Goal: Task Accomplishment & Management: Use online tool/utility

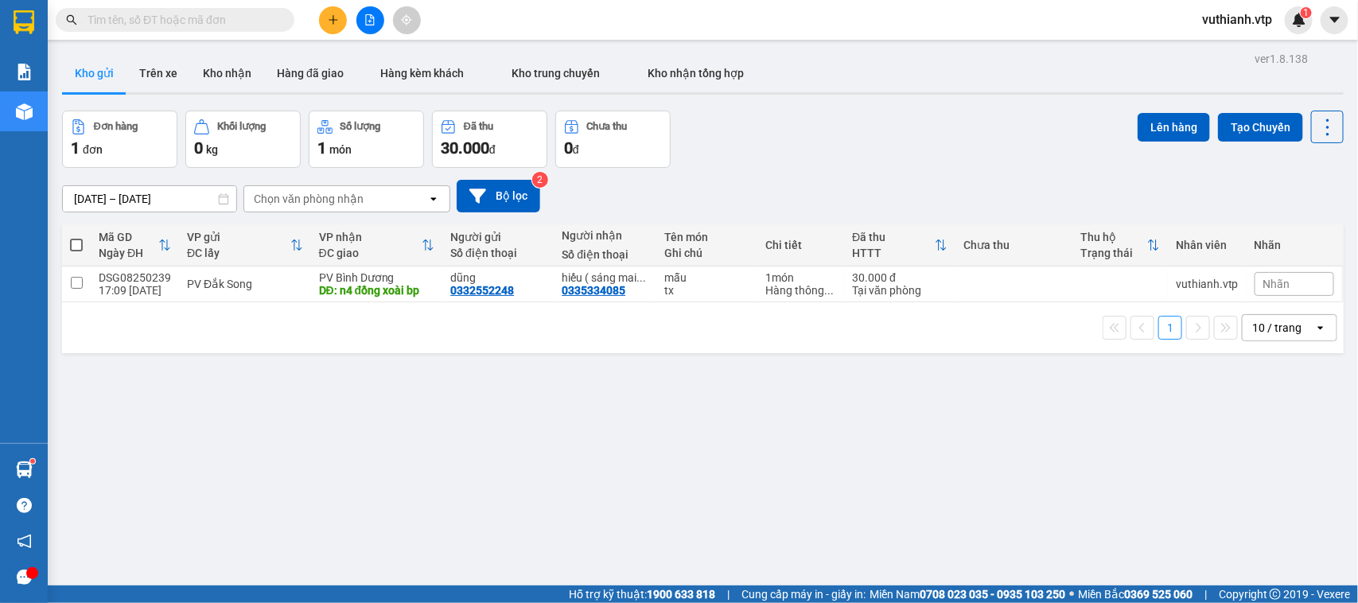
click at [325, 29] on button at bounding box center [333, 20] width 28 height 28
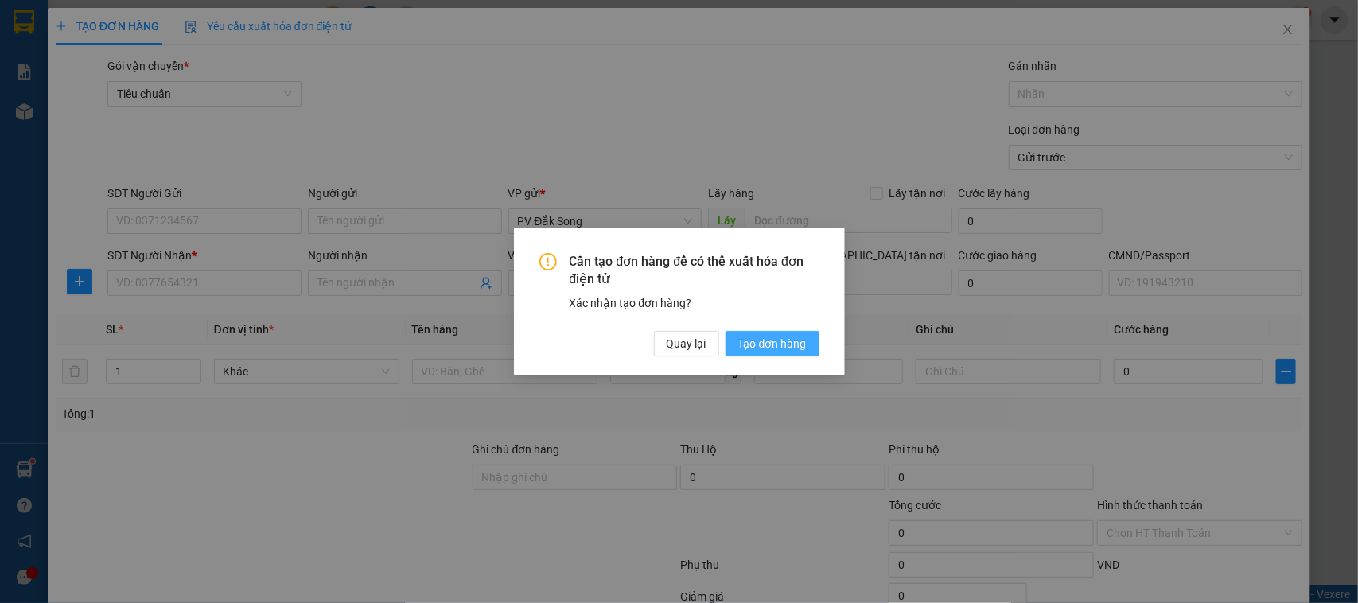
click at [744, 342] on span "Tạo đơn hàng" at bounding box center [772, 343] width 68 height 17
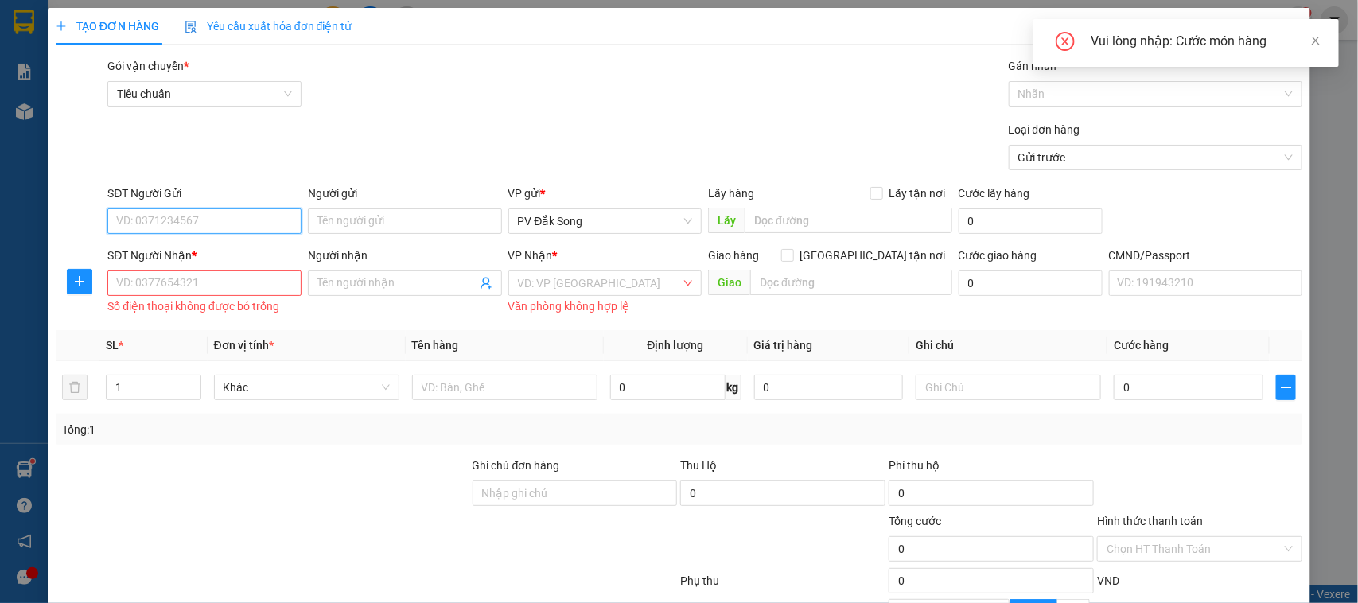
click at [262, 227] on input "SĐT Người Gửi" at bounding box center [204, 220] width 194 height 25
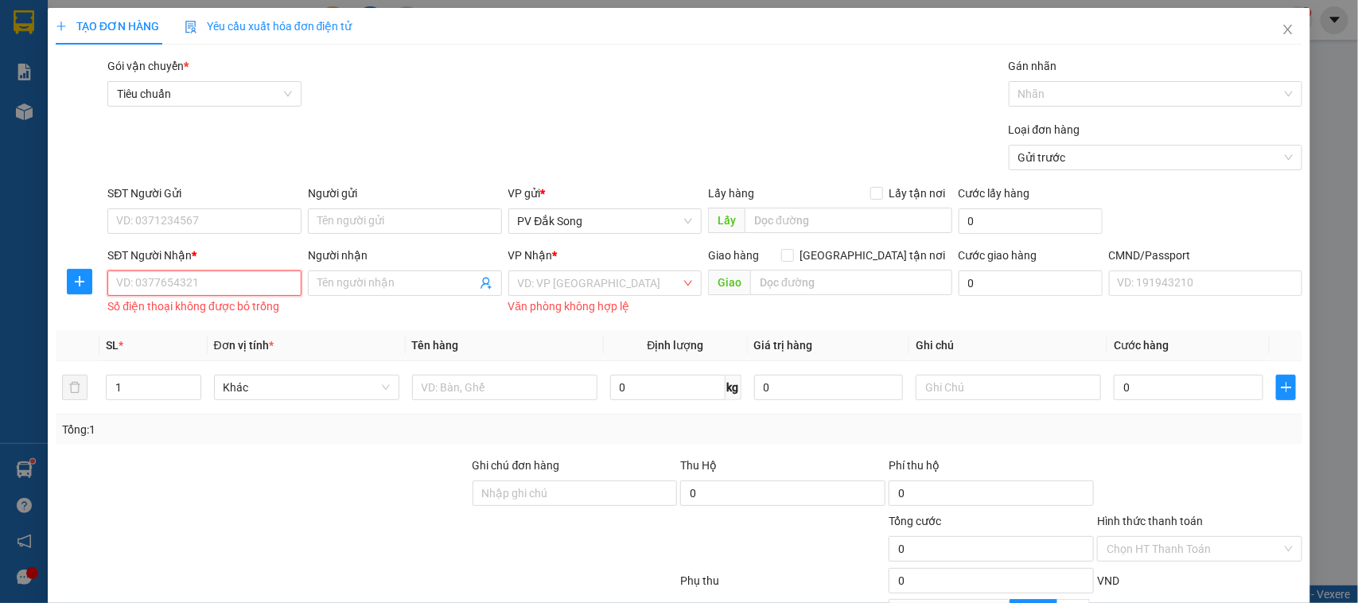
click at [235, 282] on input "SĐT Người Nhận *" at bounding box center [204, 282] width 194 height 25
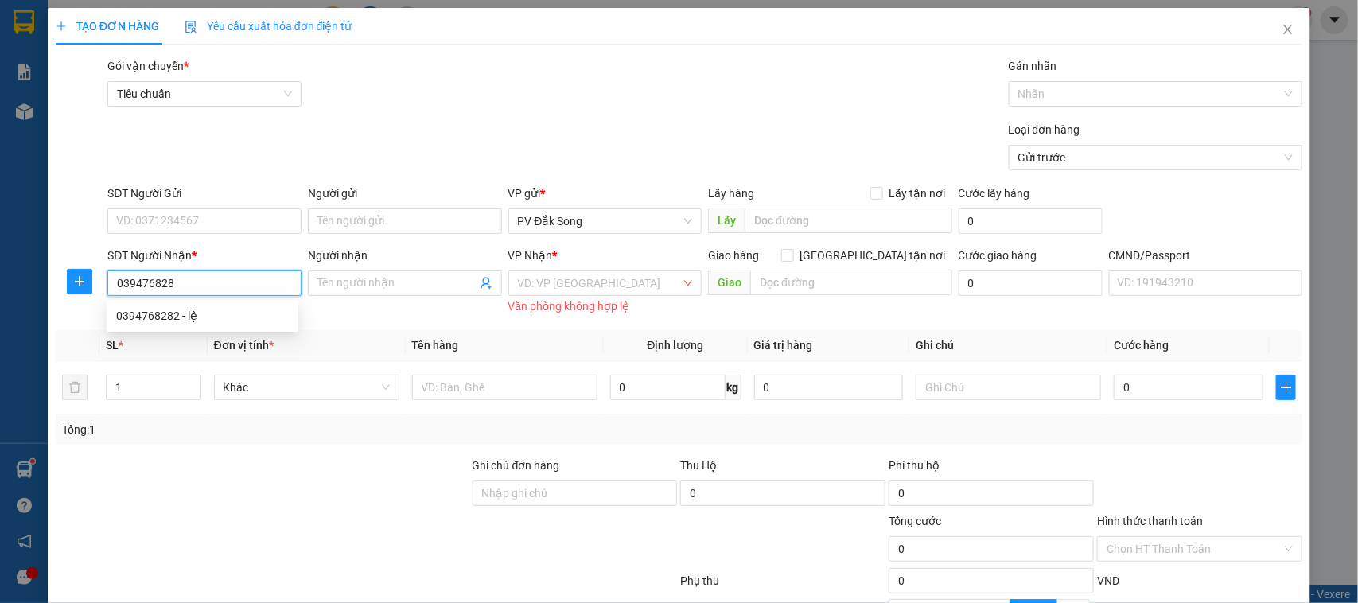
type input "0394768282"
click at [251, 314] on div "0394768282 - lệ" at bounding box center [202, 315] width 173 height 17
type input "lệ"
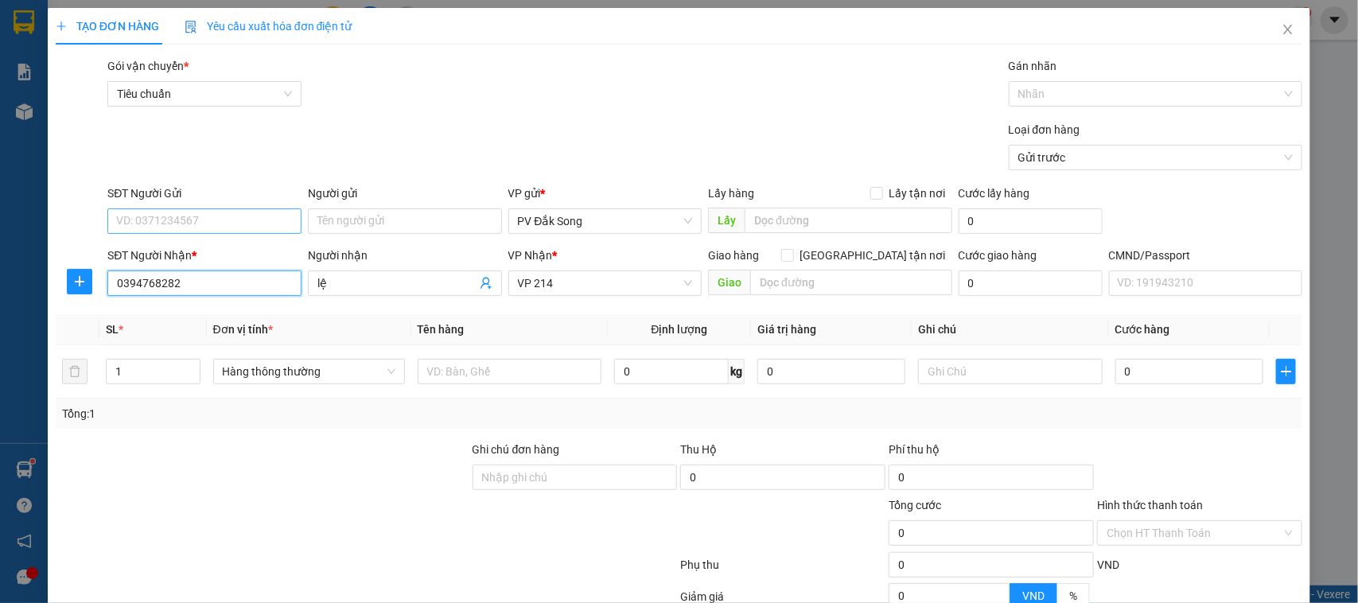
type input "0394768282"
click at [233, 216] on input "SĐT Người Gửi" at bounding box center [204, 220] width 194 height 25
click at [219, 251] on div "0389477081 - liên" at bounding box center [202, 253] width 173 height 17
type input "0389477081"
type input "liên"
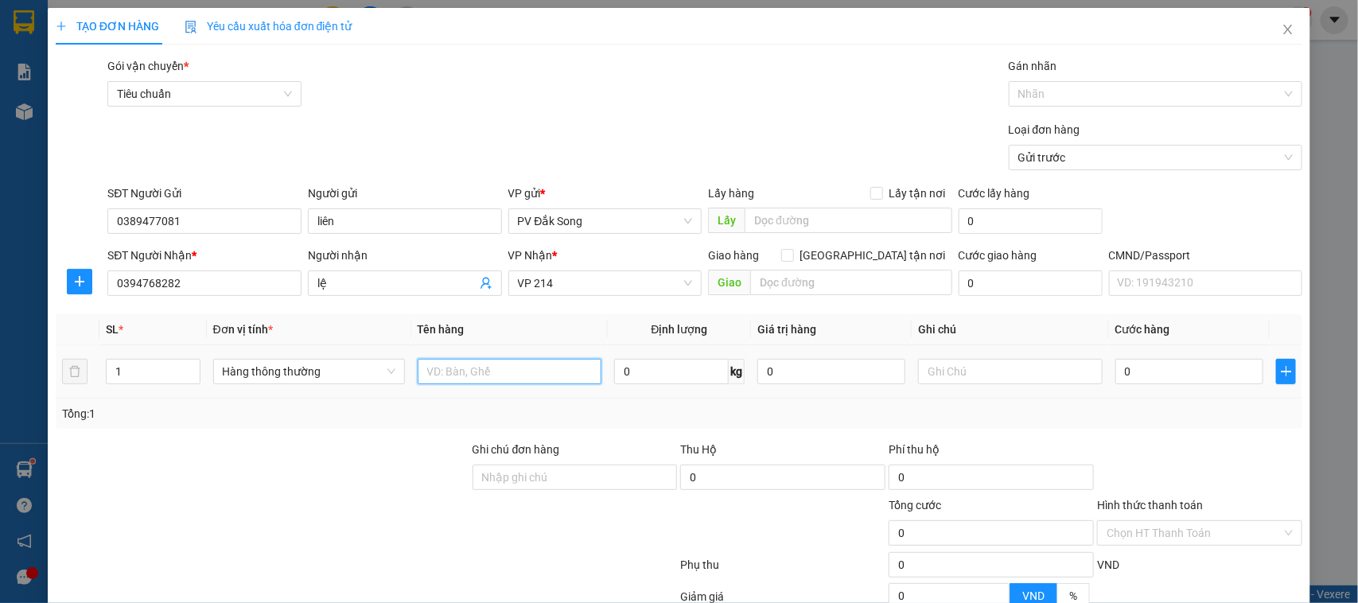
click at [441, 379] on input "text" at bounding box center [510, 371] width 184 height 25
type input "qa"
click at [971, 375] on input "text" at bounding box center [1010, 371] width 184 height 25
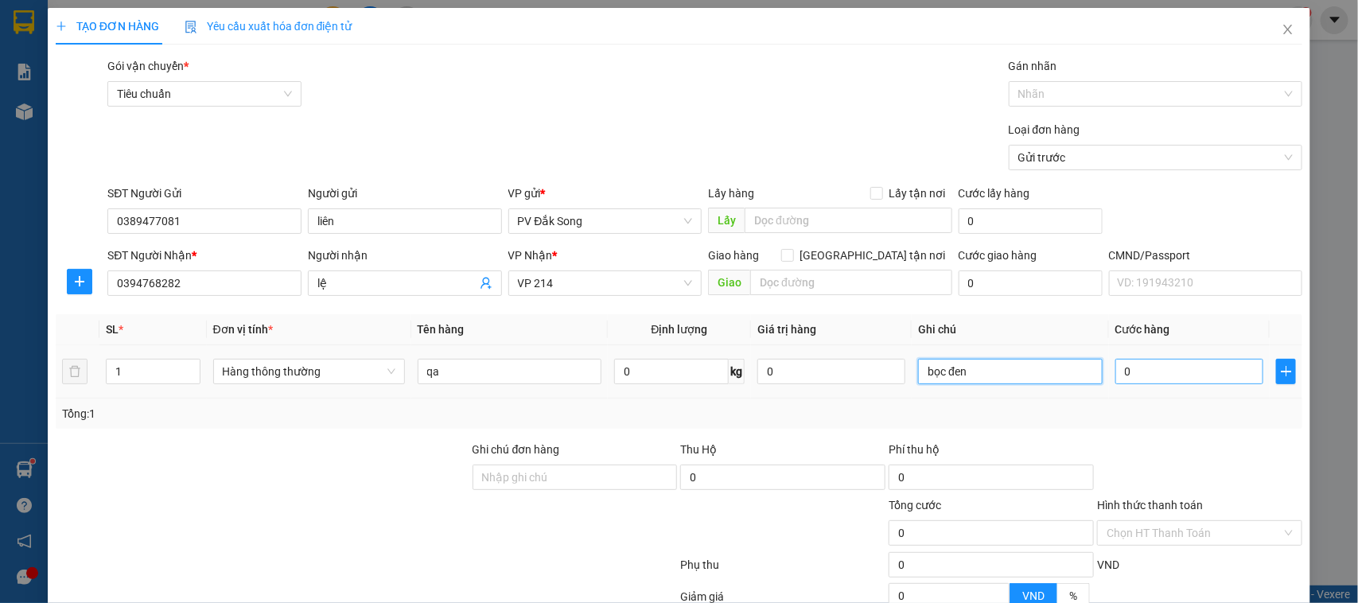
type input "bọc đen"
click at [1138, 376] on input "0" at bounding box center [1189, 371] width 148 height 25
type input "005"
type input "5"
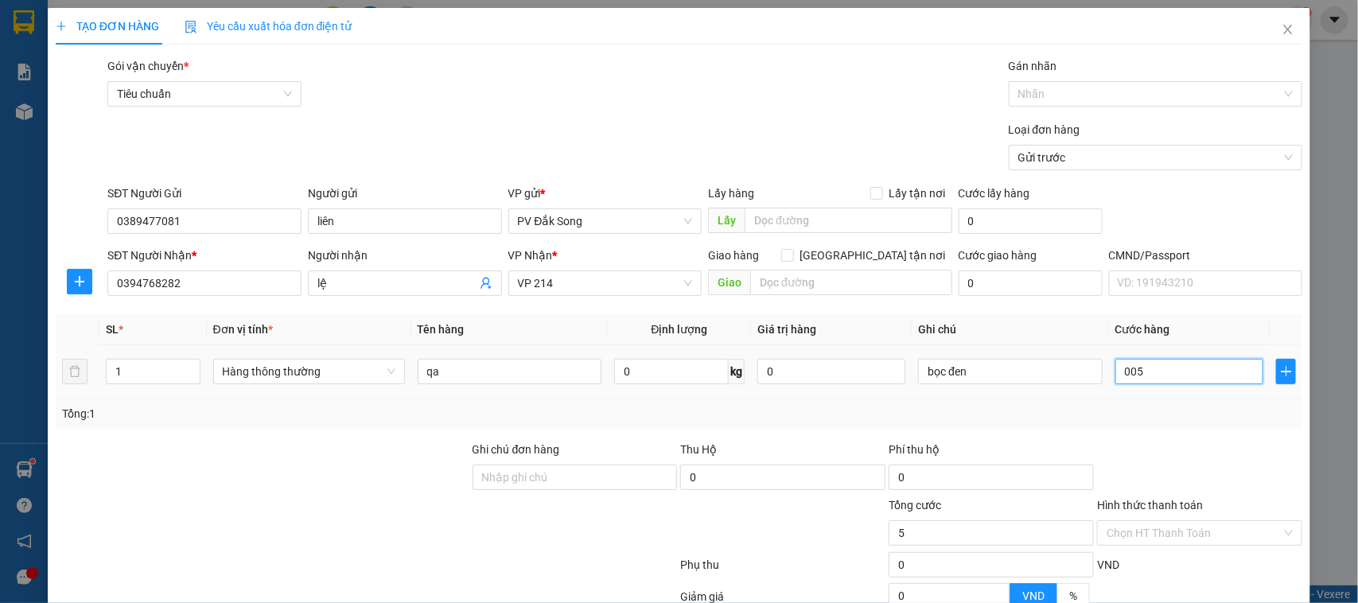
type input "0.050"
type input "50"
type input "00.500"
type input "500"
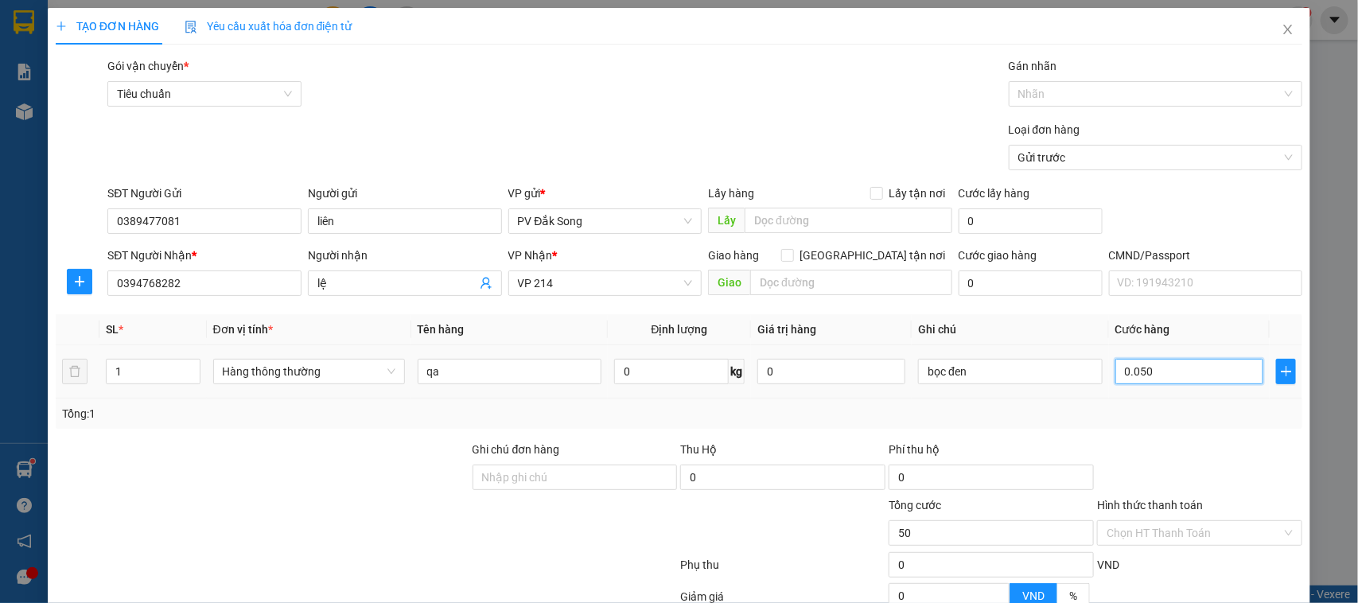
type input "500"
type input "0.005.000"
type input "5.000"
type input "000.050.000"
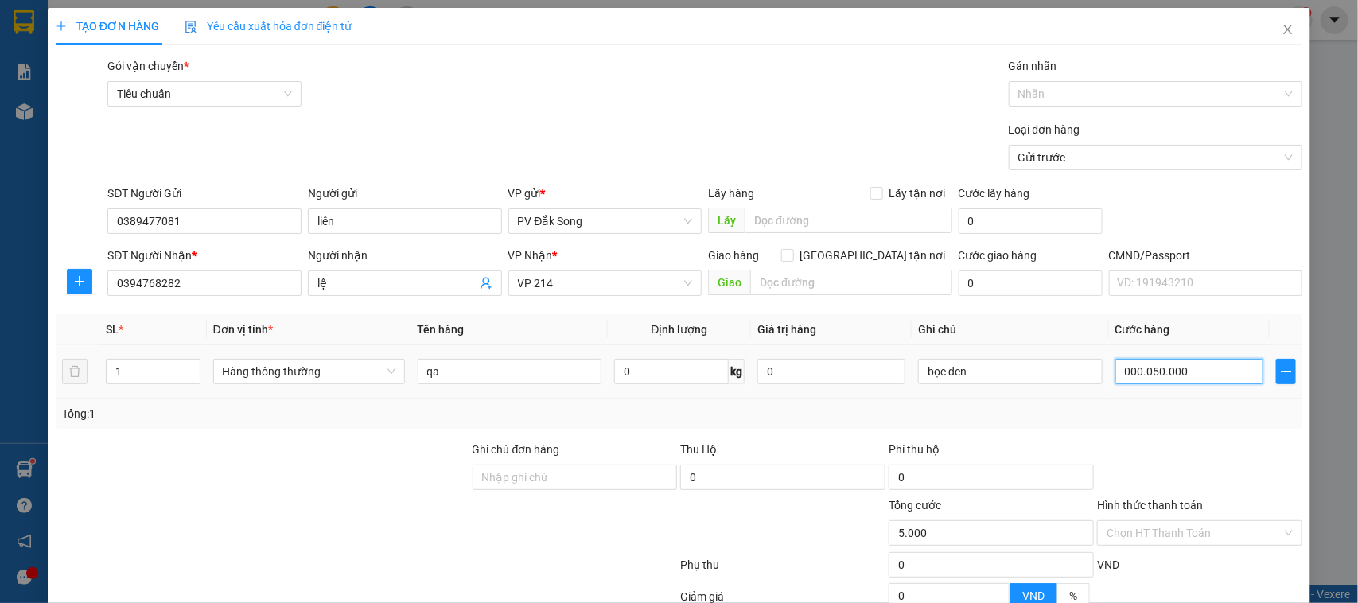
type input "50.000"
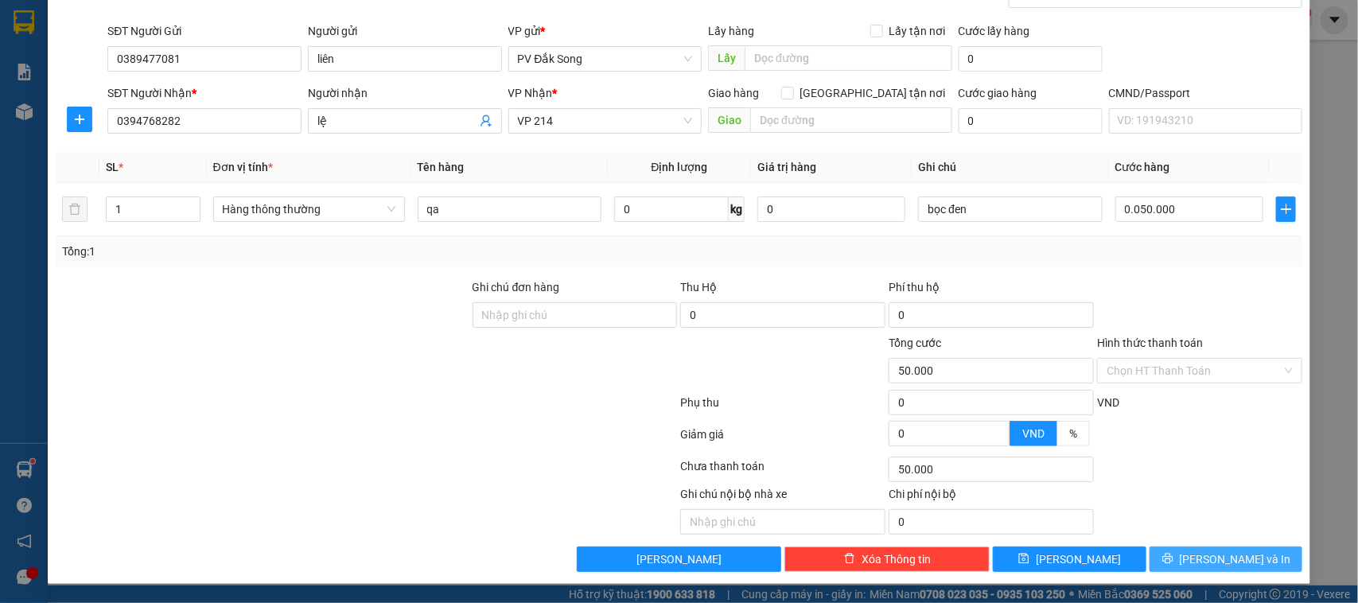
type input "50.000"
click at [1211, 562] on span "[PERSON_NAME] và In" at bounding box center [1235, 558] width 111 height 17
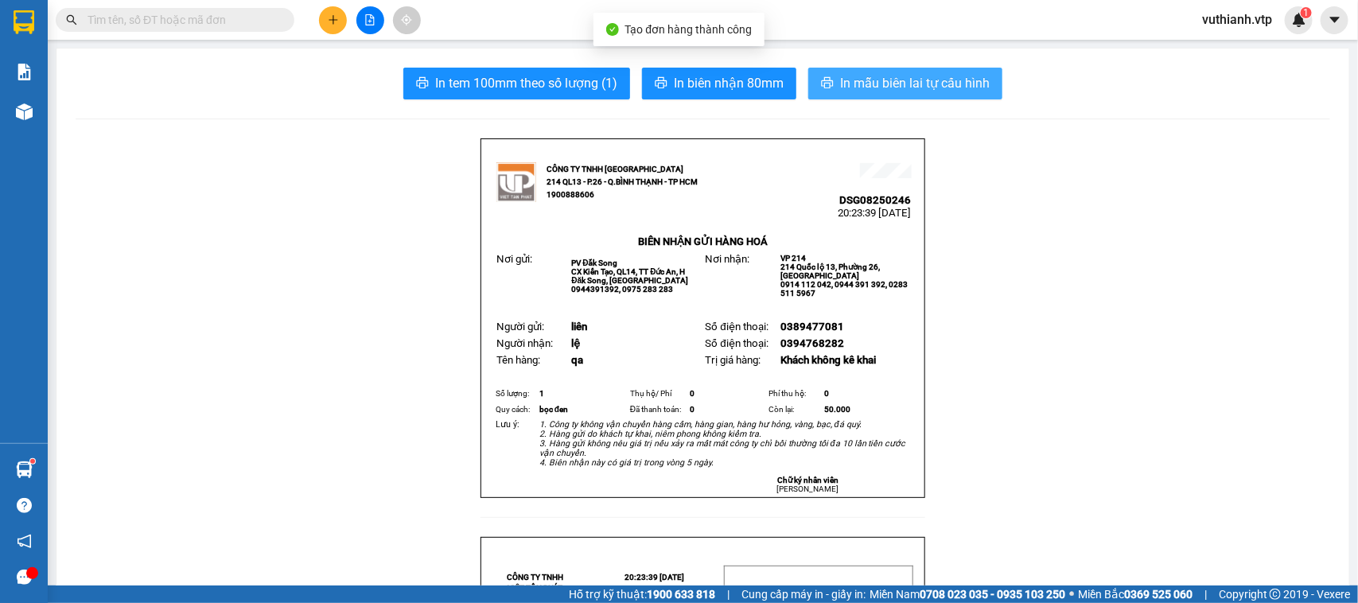
click at [919, 81] on span "In mẫu biên lai tự cấu hình" at bounding box center [915, 83] width 150 height 20
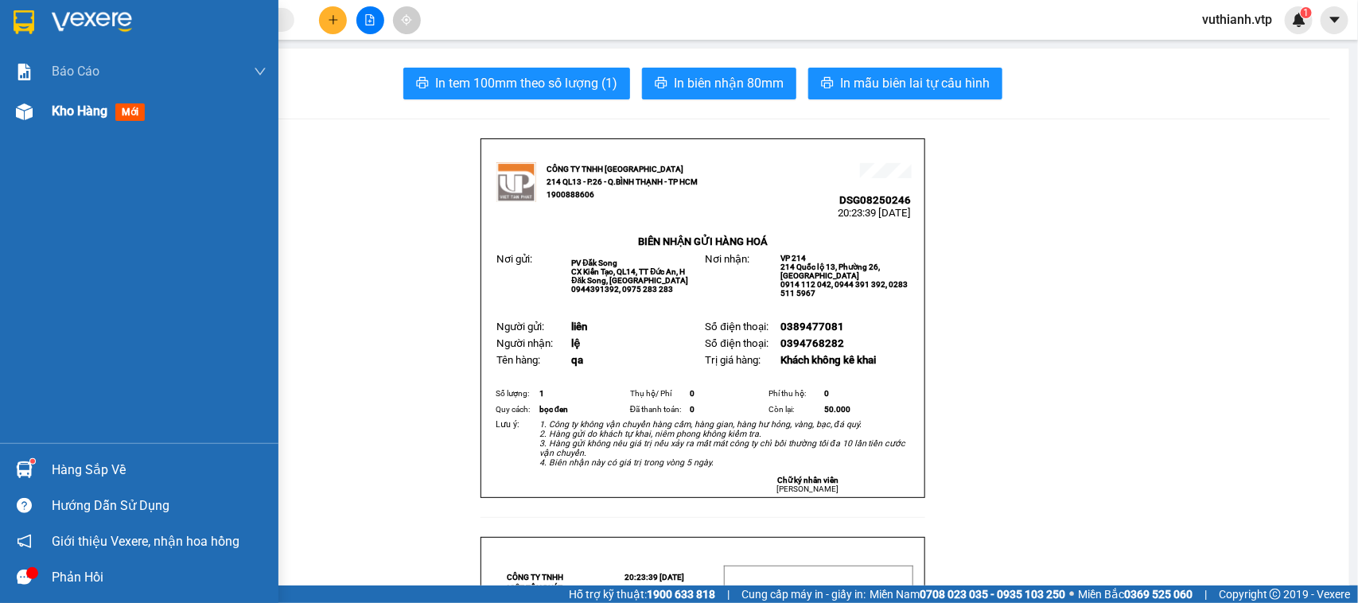
click at [49, 108] on div "Kho hàng mới" at bounding box center [139, 111] width 278 height 40
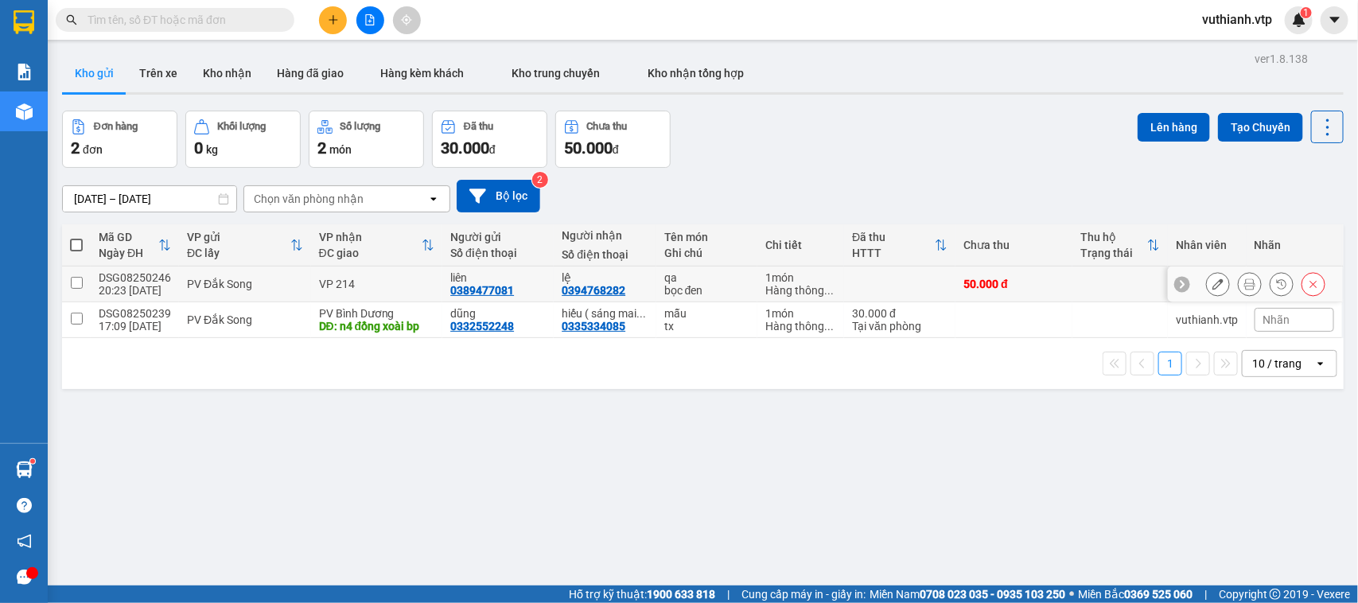
click at [68, 281] on td at bounding box center [76, 284] width 29 height 36
checkbox input "true"
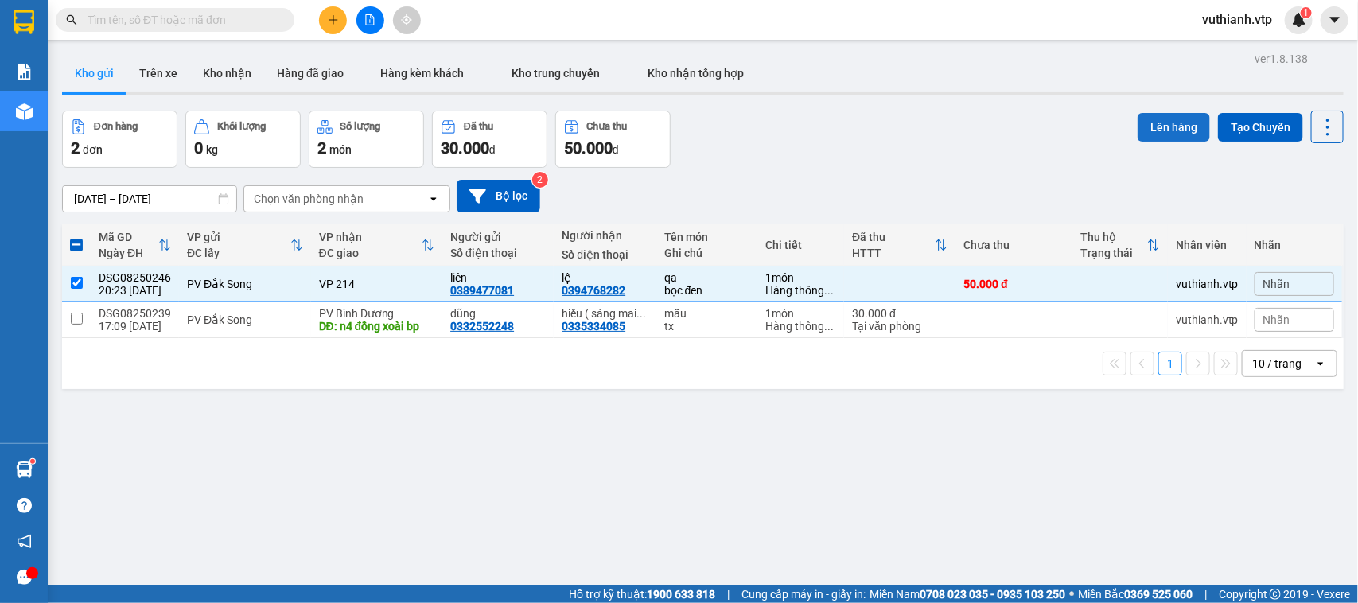
click at [1138, 117] on button "Lên hàng" at bounding box center [1173, 127] width 72 height 29
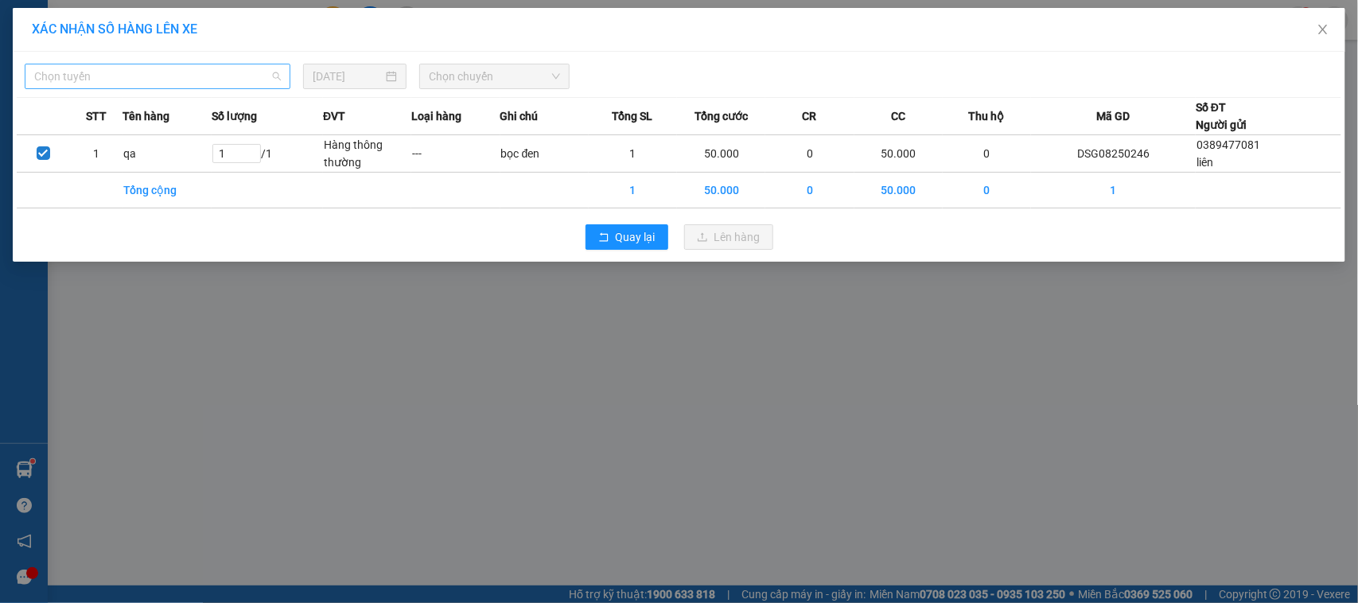
click at [150, 76] on span "Chọn tuyến" at bounding box center [157, 76] width 247 height 24
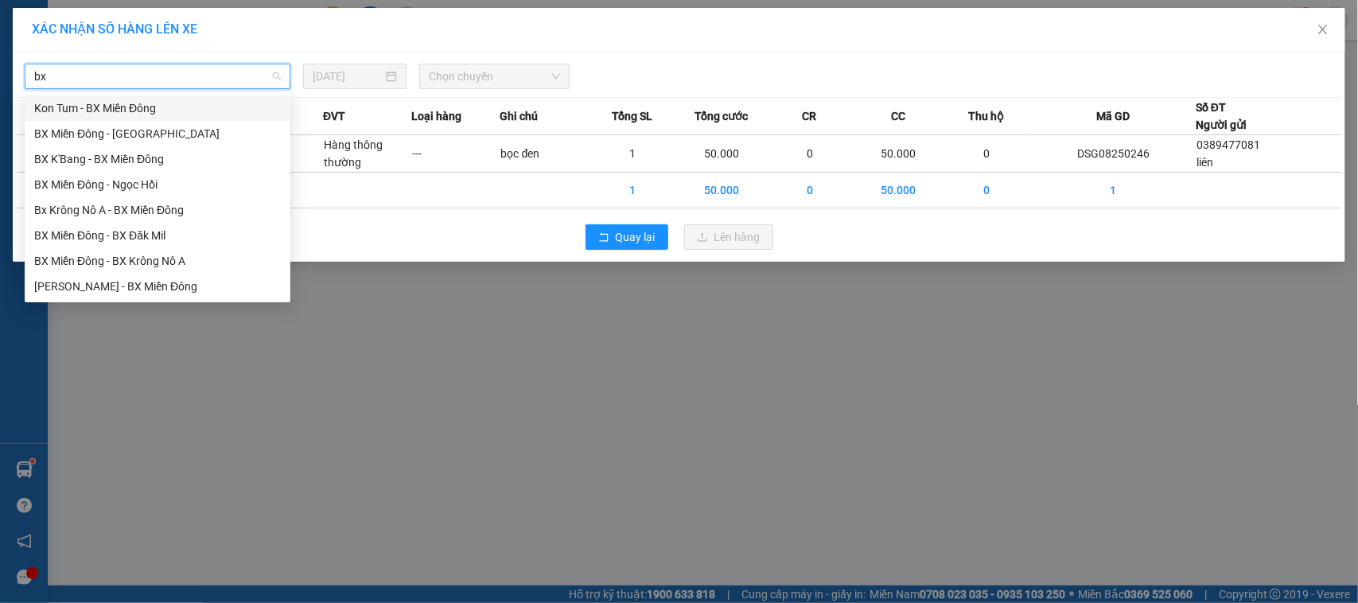
click at [197, 76] on input "bx" at bounding box center [151, 76] width 235 height 24
type input "bx kr"
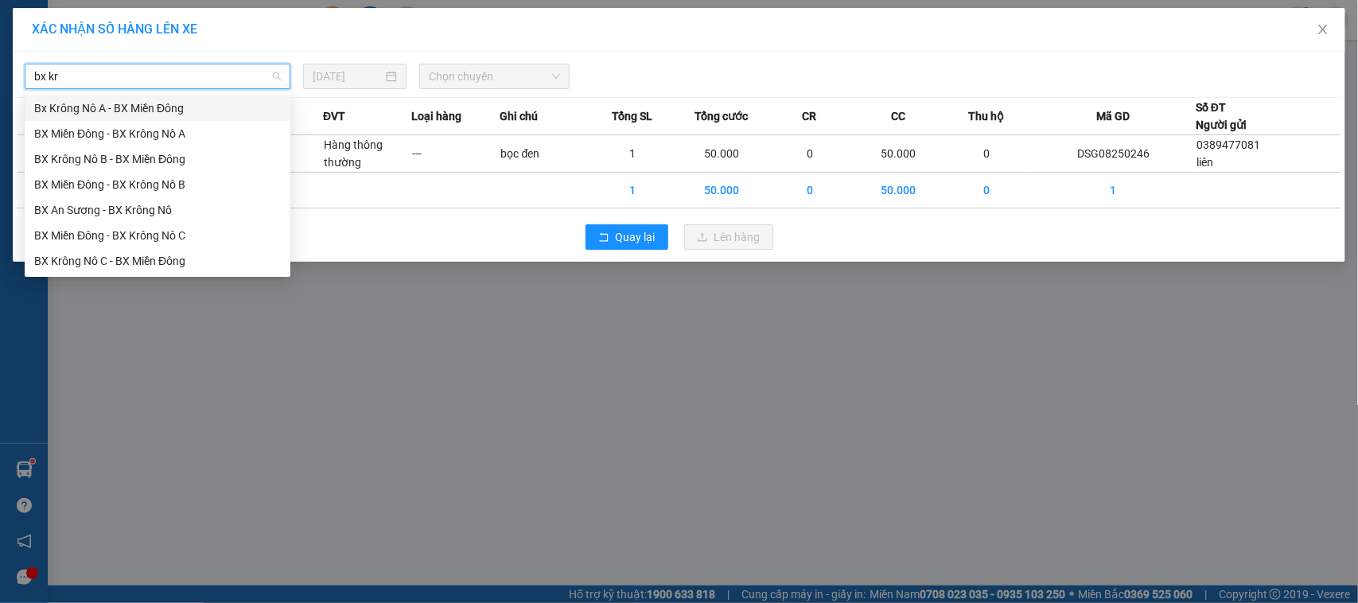
click at [177, 111] on div "Bx Krông Nô A - BX Miền Đông" at bounding box center [157, 107] width 247 height 17
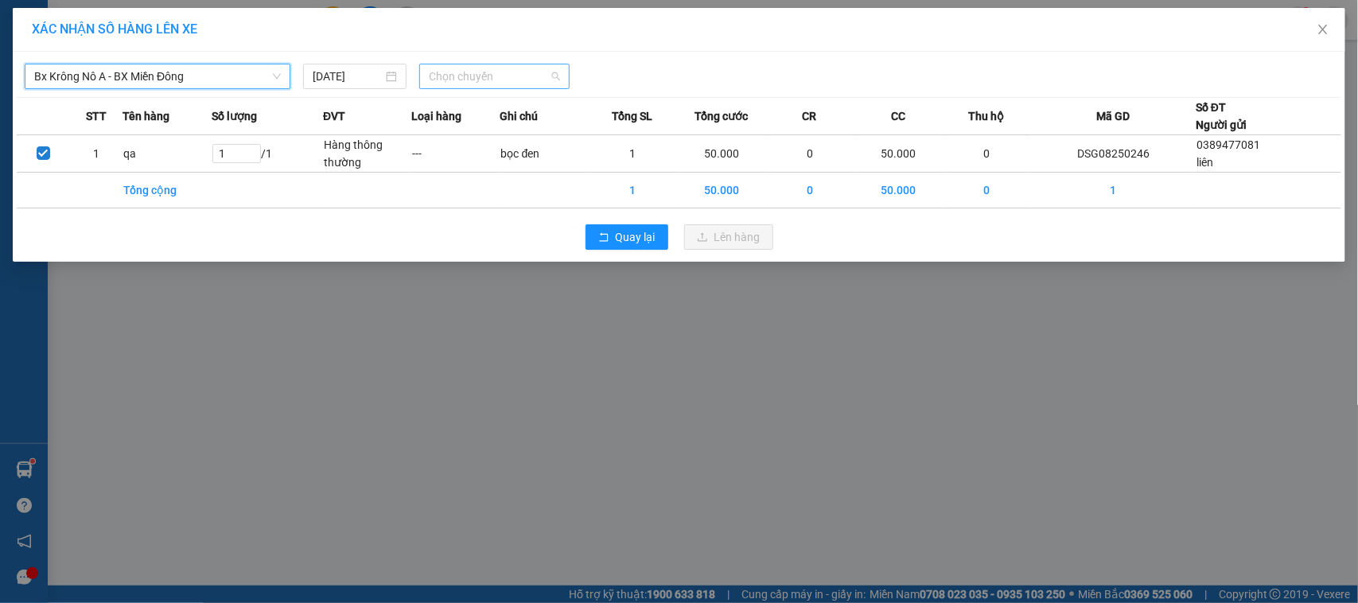
click at [473, 77] on span "Chọn chuyến" at bounding box center [494, 76] width 130 height 24
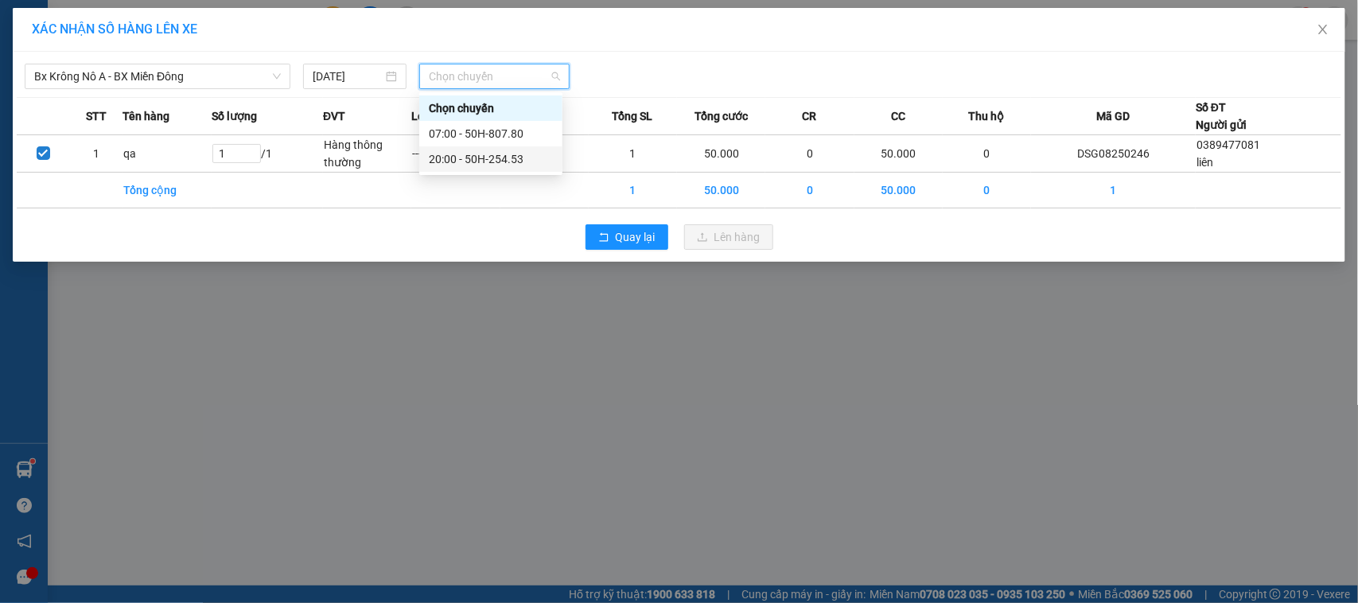
click at [485, 157] on div "20:00 - 50H-254.53" at bounding box center [491, 158] width 124 height 17
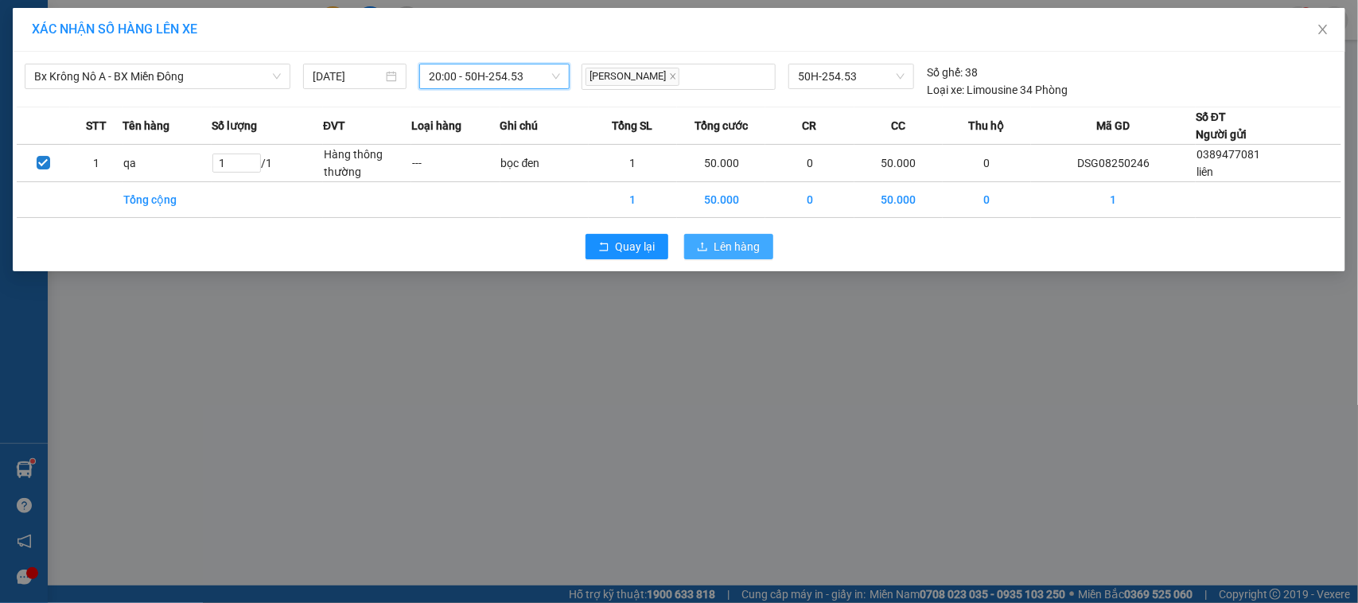
click at [749, 252] on span "Lên hàng" at bounding box center [737, 246] width 46 height 17
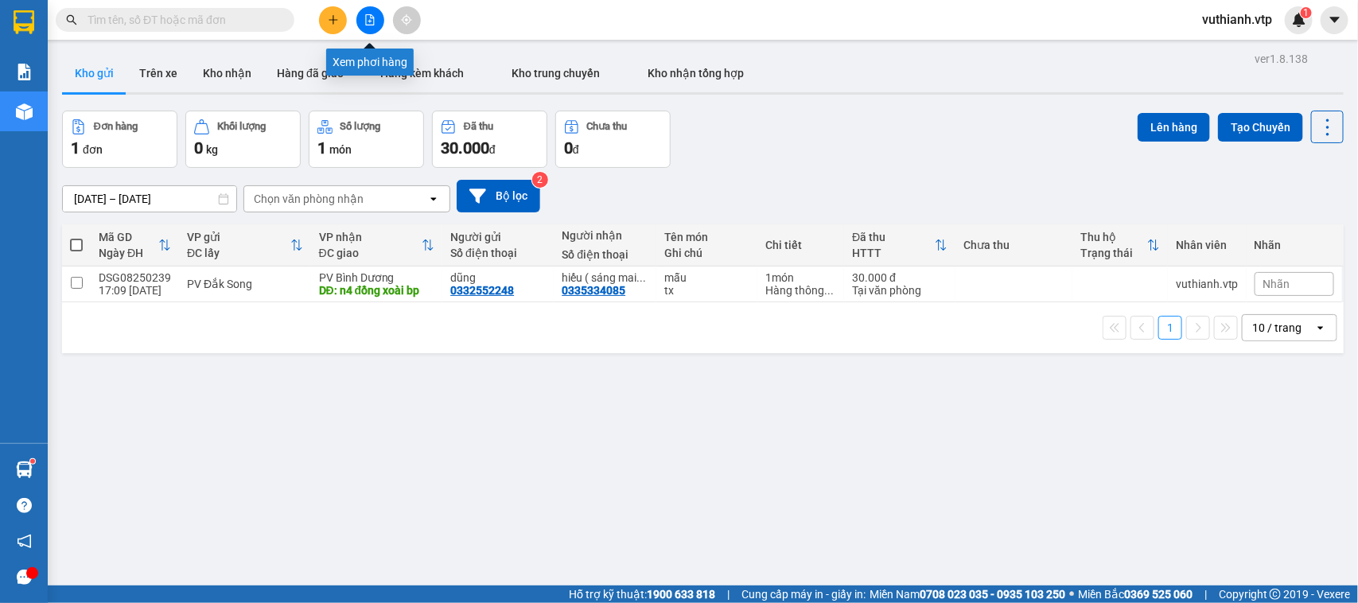
click at [371, 18] on icon "file-add" at bounding box center [369, 19] width 11 height 11
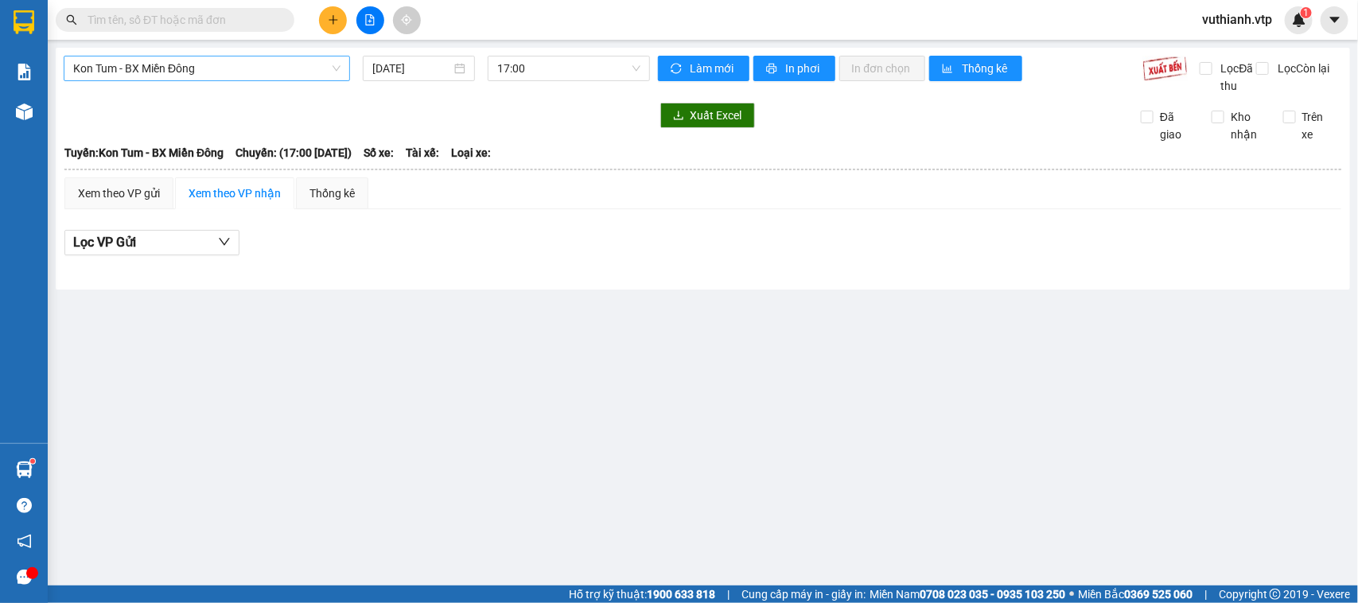
click at [292, 68] on span "Kon Tum - BX Miền Đông" at bounding box center [206, 68] width 267 height 24
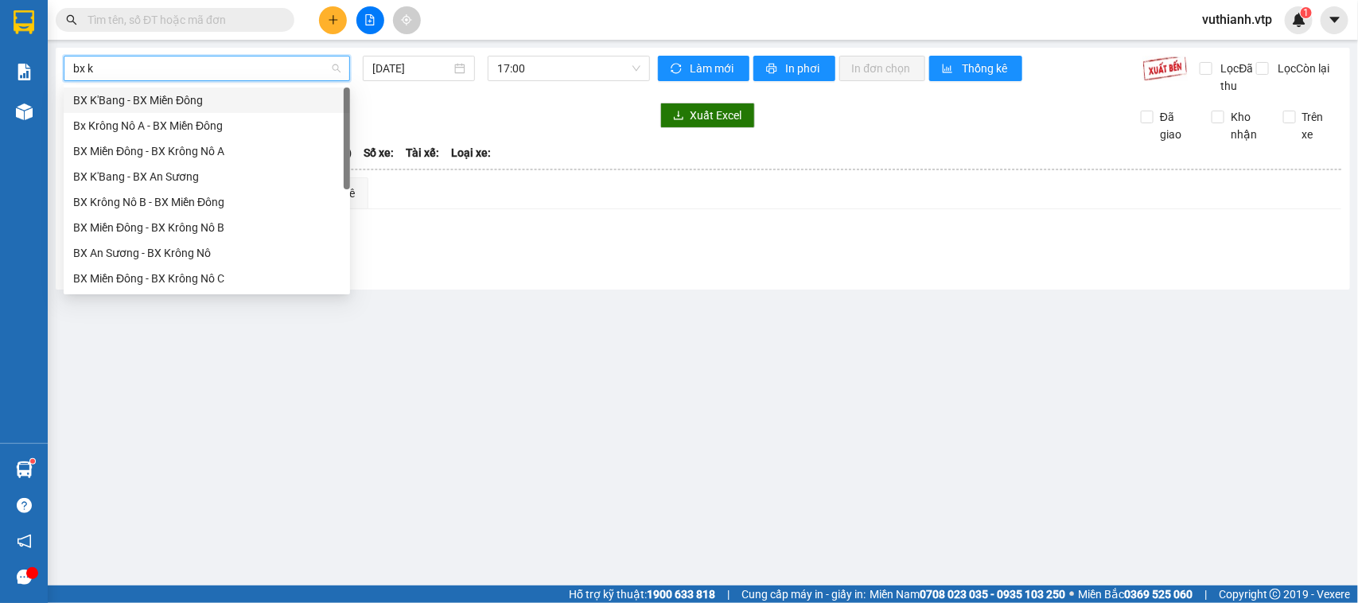
type input "bx kr"
click at [216, 98] on div "Bx Krông Nô A - BX Miền Đông" at bounding box center [206, 99] width 267 height 17
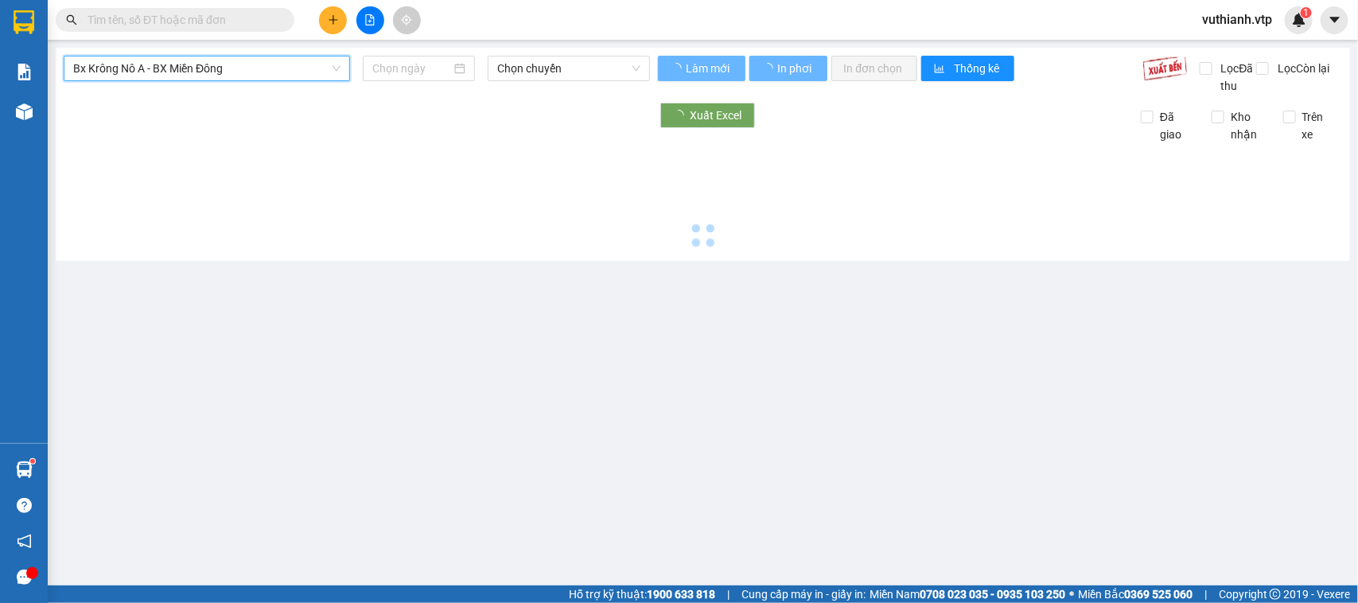
type input "[DATE]"
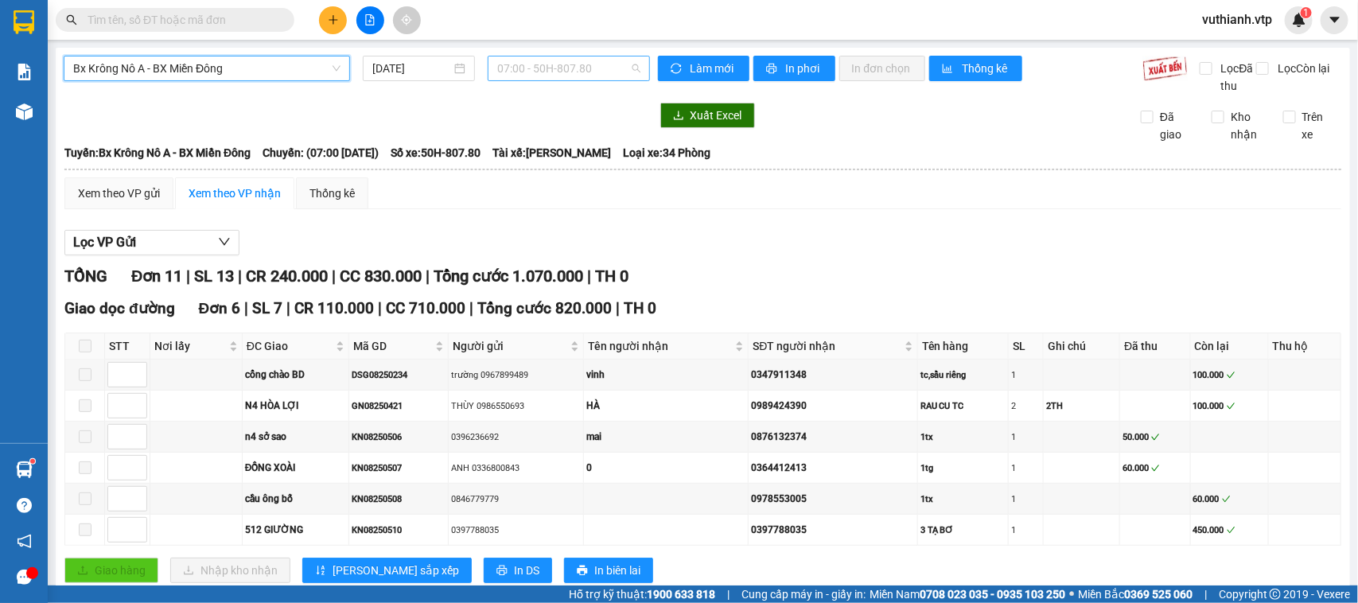
click at [554, 62] on span "07:00 - 50H-807.80" at bounding box center [568, 68] width 142 height 24
click at [561, 147] on div "20:00 - 50H-254.53" at bounding box center [554, 150] width 124 height 17
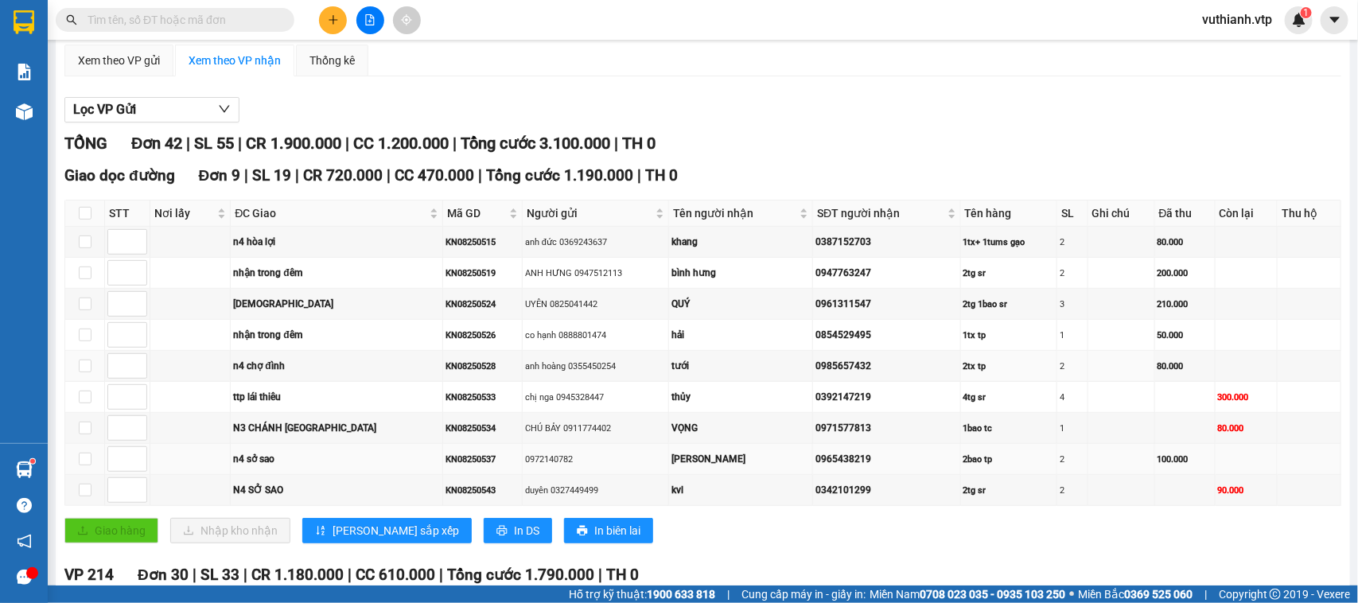
scroll to position [597, 0]
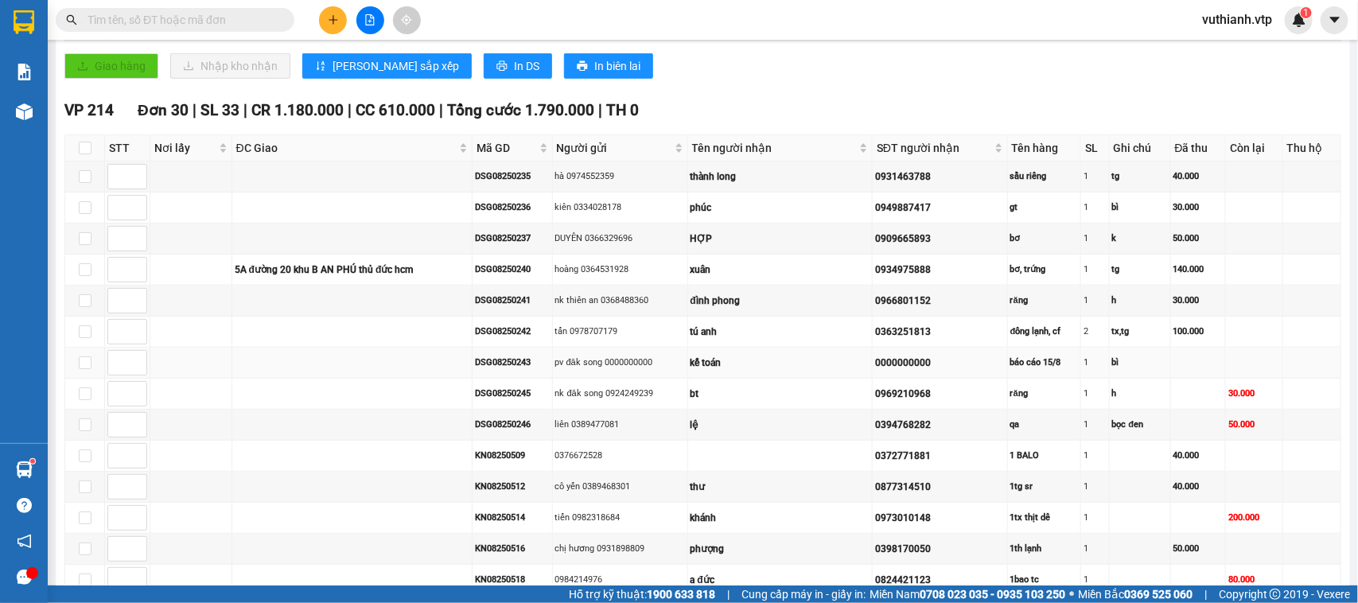
click at [526, 369] on div "DSG08250243" at bounding box center [512, 363] width 75 height 14
drag, startPoint x: 525, startPoint y: 387, endPoint x: 456, endPoint y: 392, distance: 69.4
click at [456, 379] on tr "DSG08250243 pv đăk song 0000000000 kế toán 0000000000 báo cáo 15/8 1 bì" at bounding box center [703, 363] width 1276 height 31
copy div "DSG08250243"
click at [123, 18] on input "text" at bounding box center [181, 19] width 188 height 17
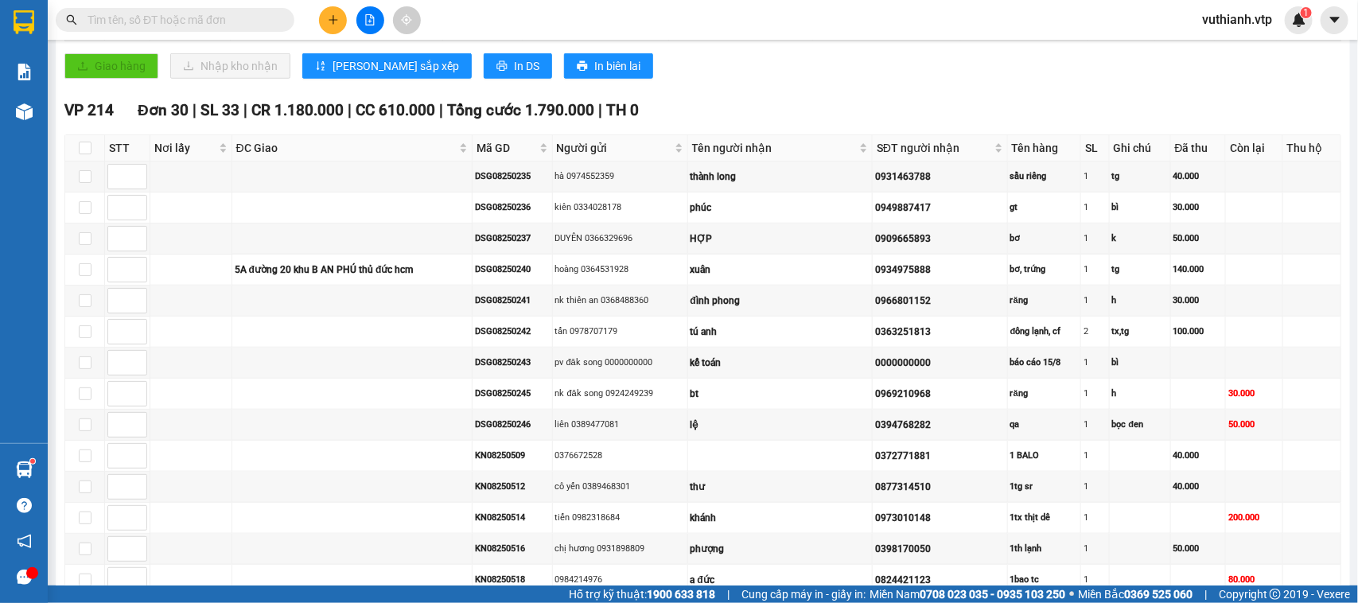
paste input "DSG08250243"
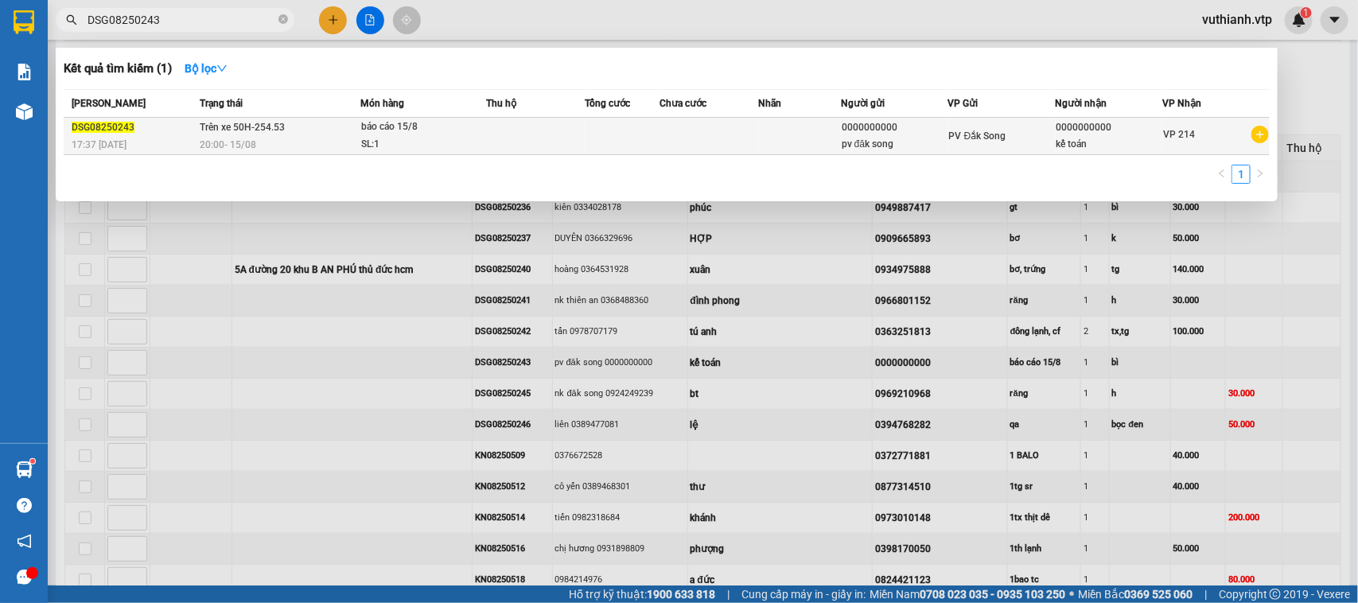
type input "DSG08250243"
click at [754, 135] on td at bounding box center [708, 136] width 99 height 37
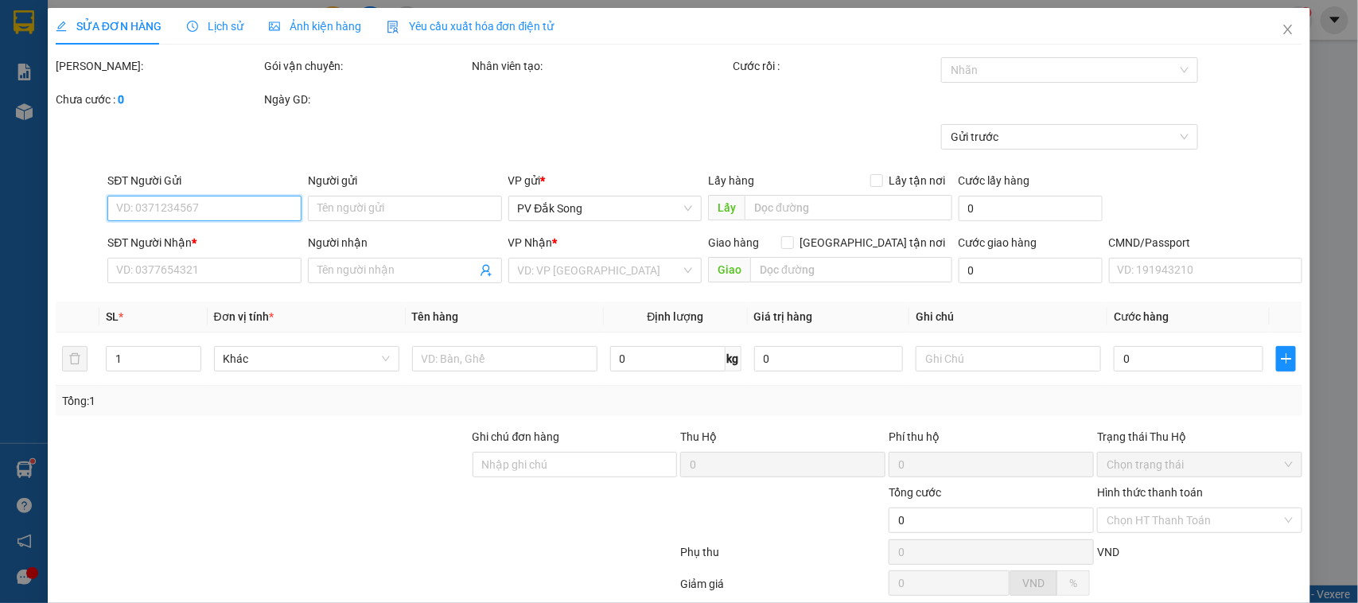
type input "0000000000"
type input "pv đăk song"
type input "0000000000"
type input "kế toán"
type input "1tr300"
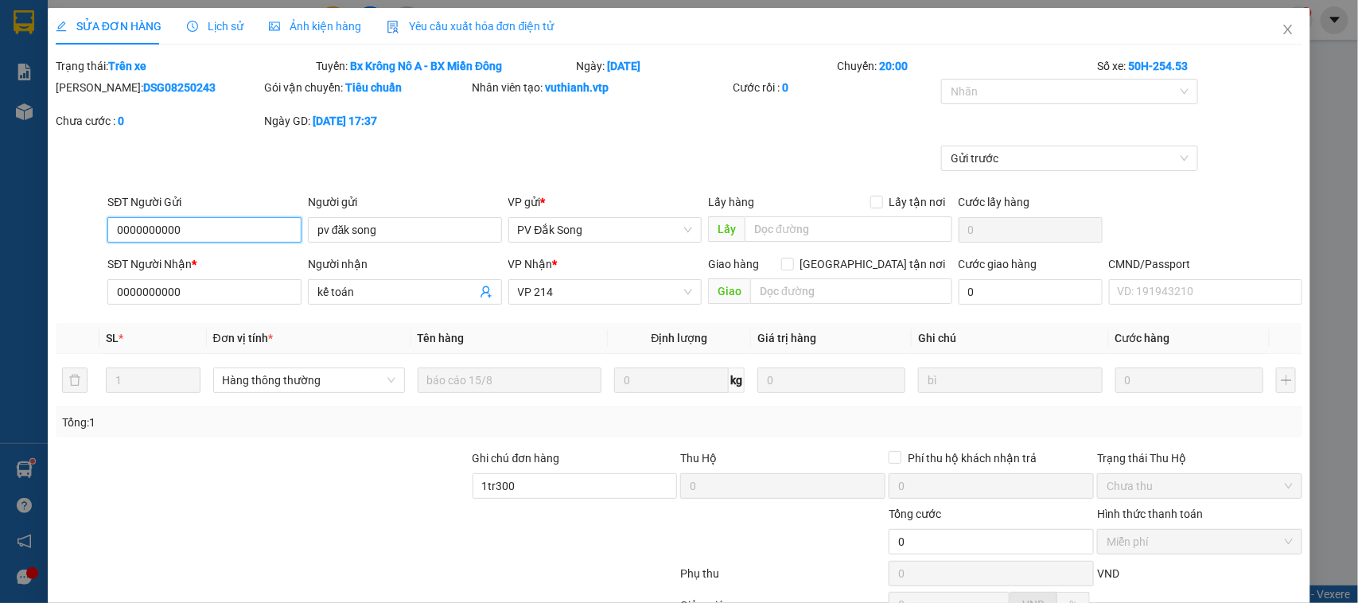
scroll to position [173, 0]
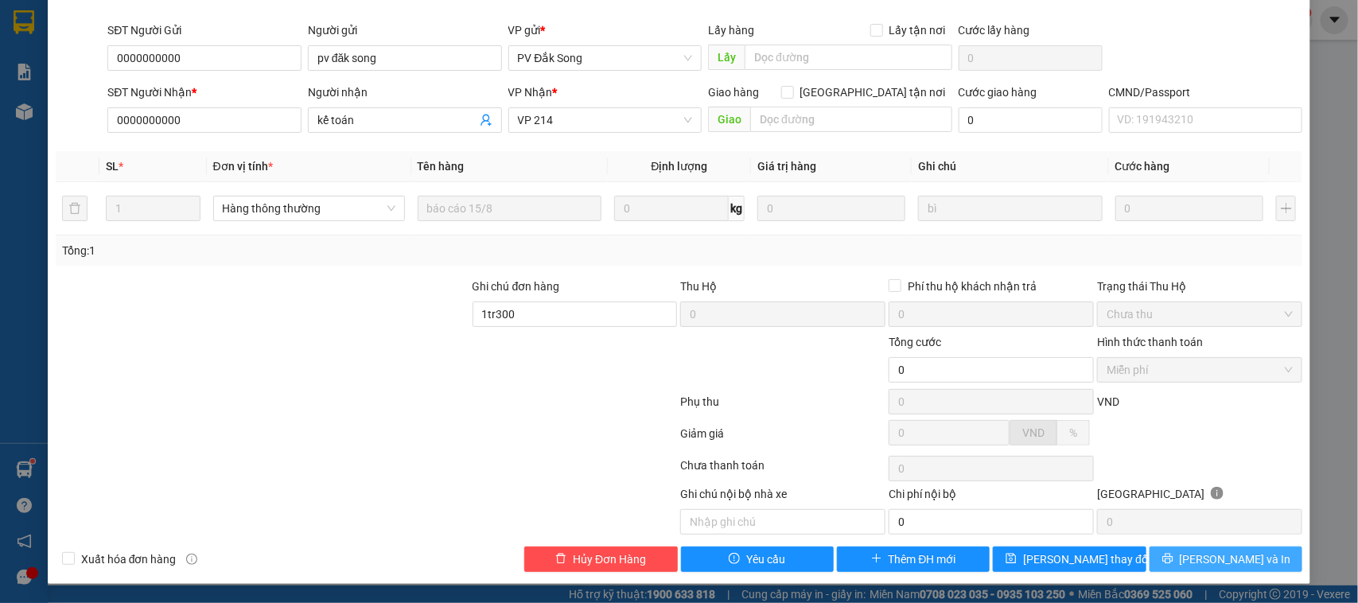
click at [1229, 561] on span "[PERSON_NAME] và In" at bounding box center [1235, 558] width 111 height 17
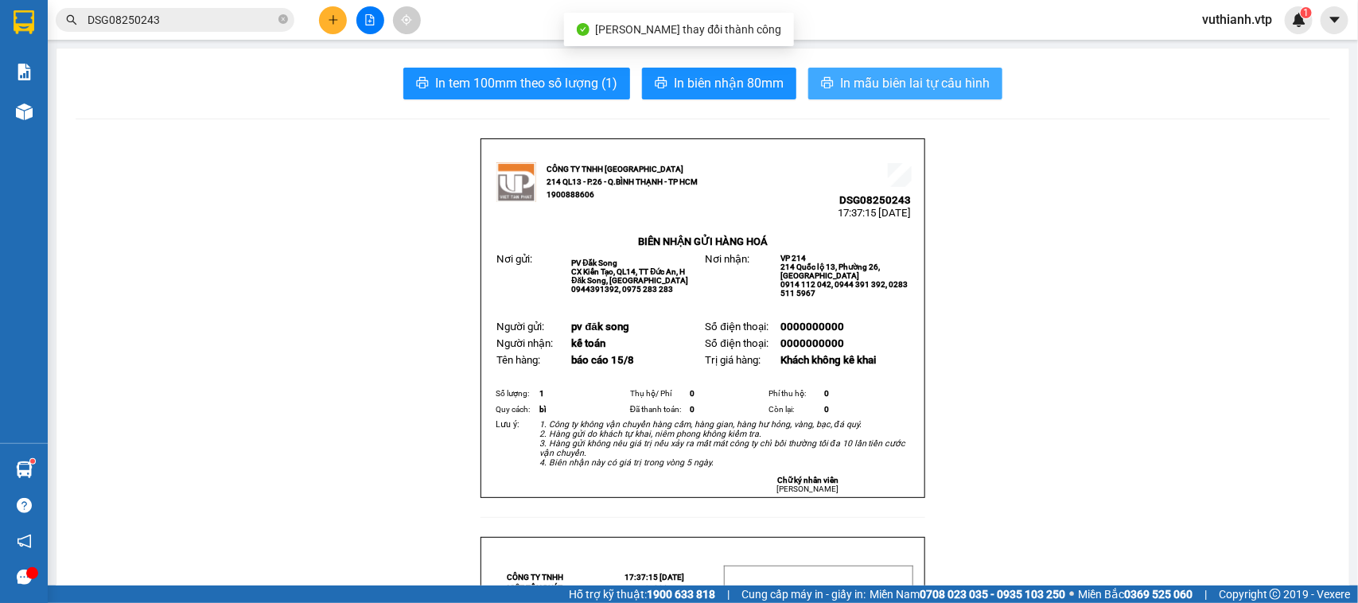
click at [924, 86] on span "In mẫu biên lai tự cấu hình" at bounding box center [915, 83] width 150 height 20
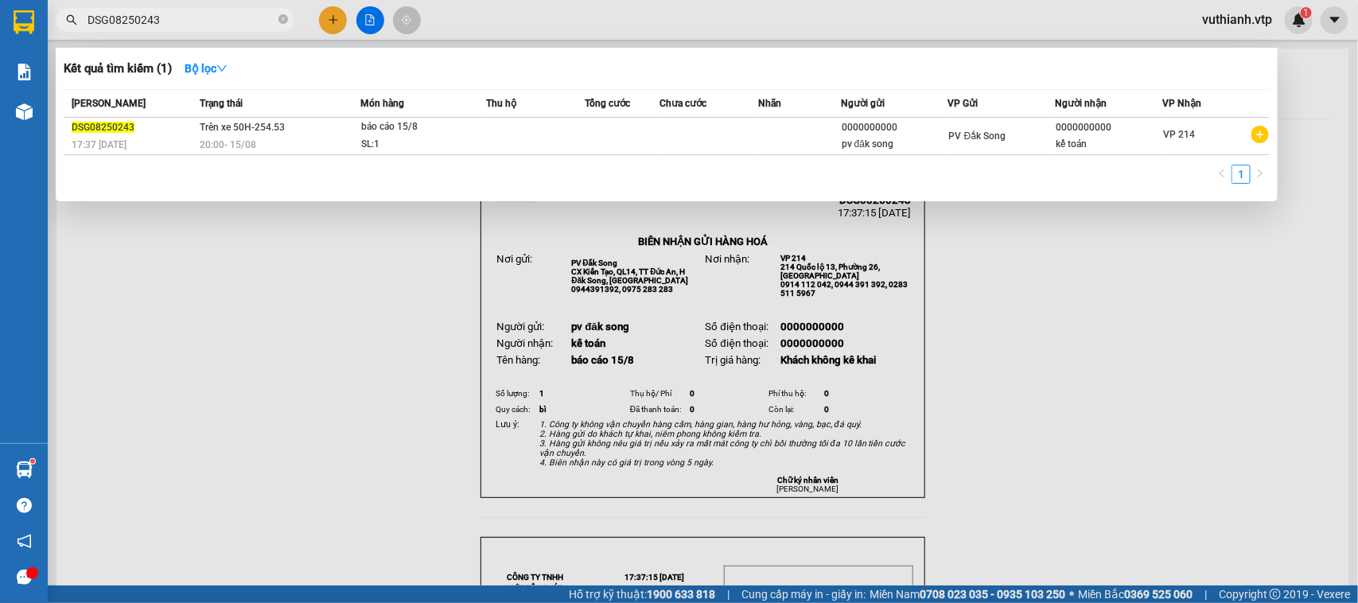
click at [274, 17] on span "DSG08250243" at bounding box center [175, 20] width 239 height 24
click at [278, 21] on icon "close-circle" at bounding box center [283, 19] width 10 height 10
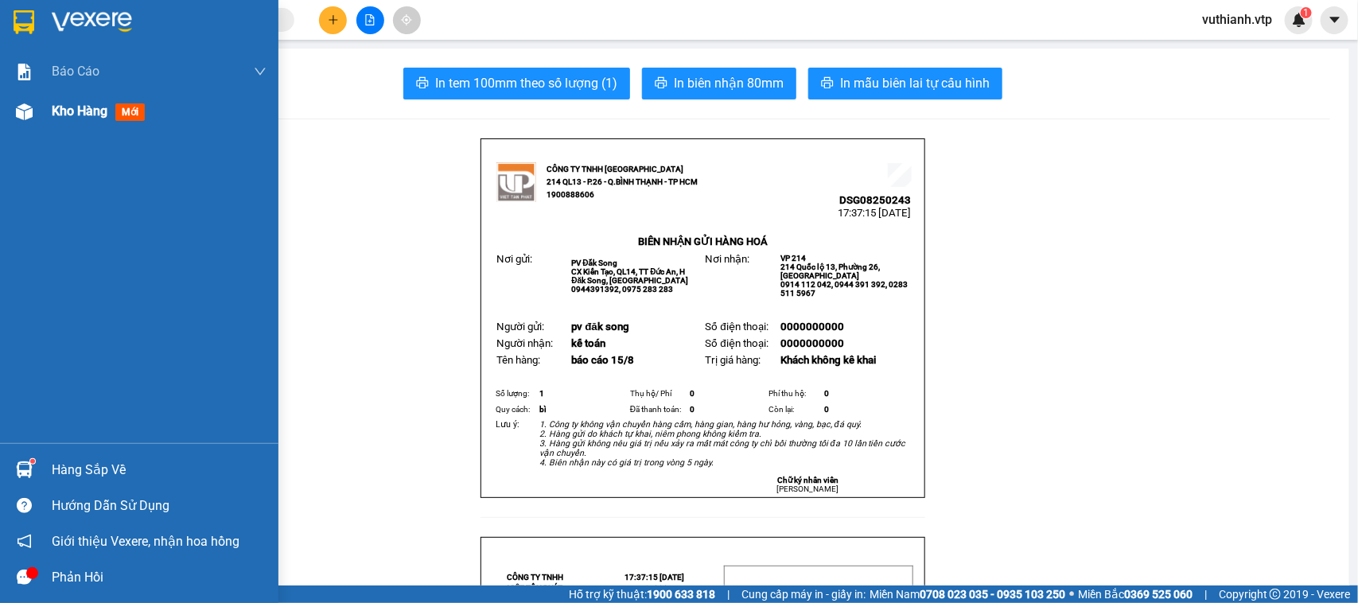
click at [30, 106] on img at bounding box center [24, 111] width 17 height 17
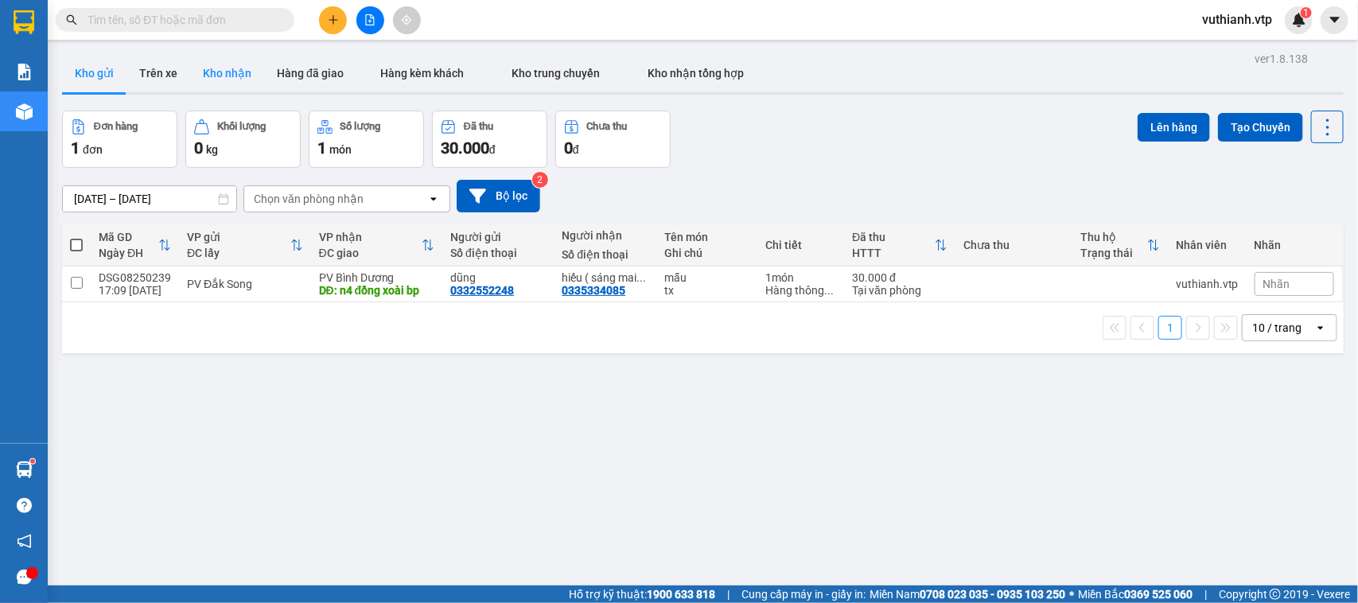
click at [228, 64] on button "Kho nhận" at bounding box center [227, 73] width 74 height 38
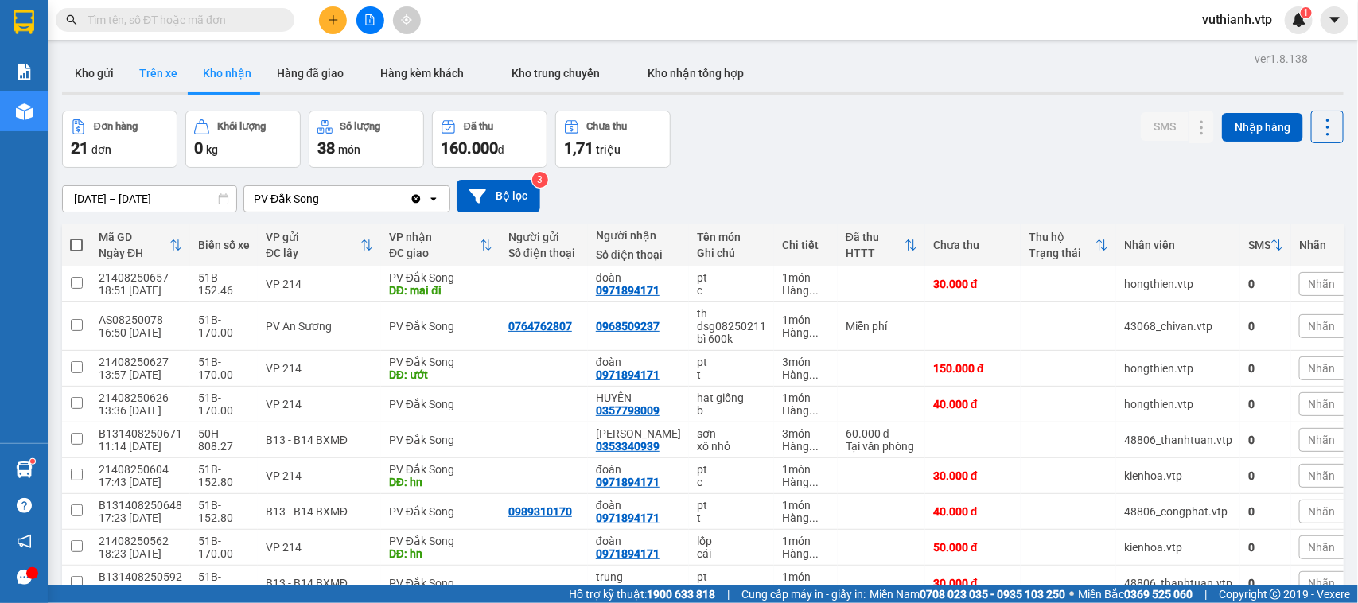
click at [148, 72] on button "Trên xe" at bounding box center [158, 73] width 64 height 38
type input "[DATE] – [DATE]"
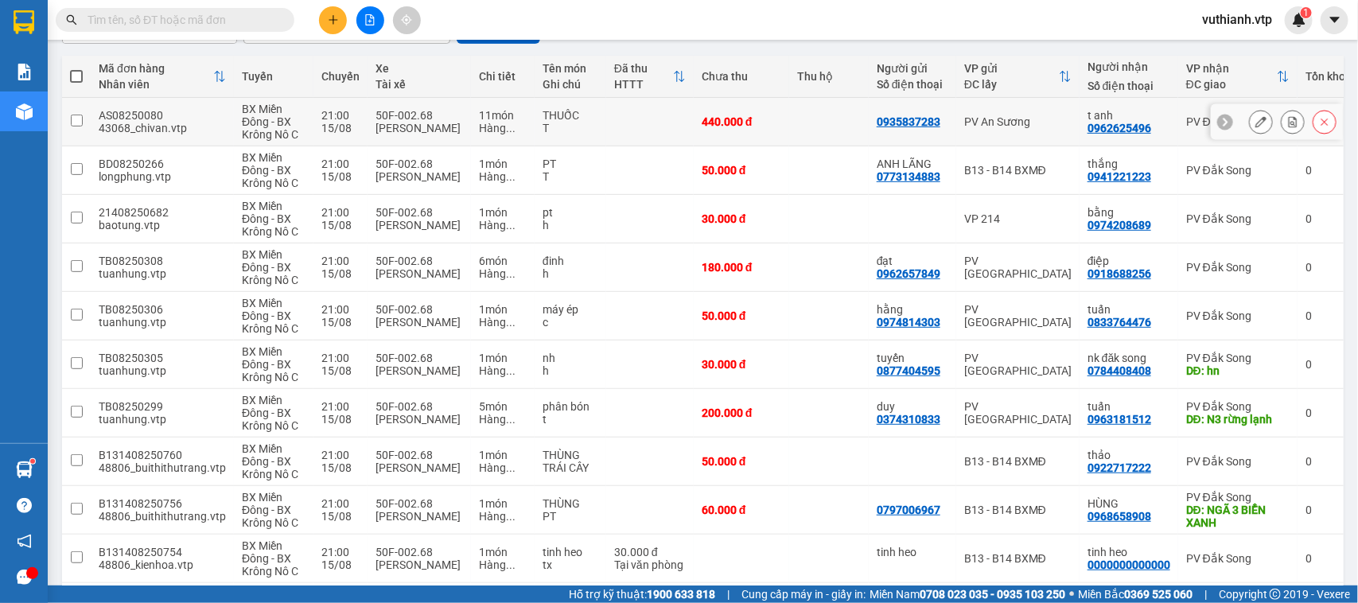
scroll to position [239, 0]
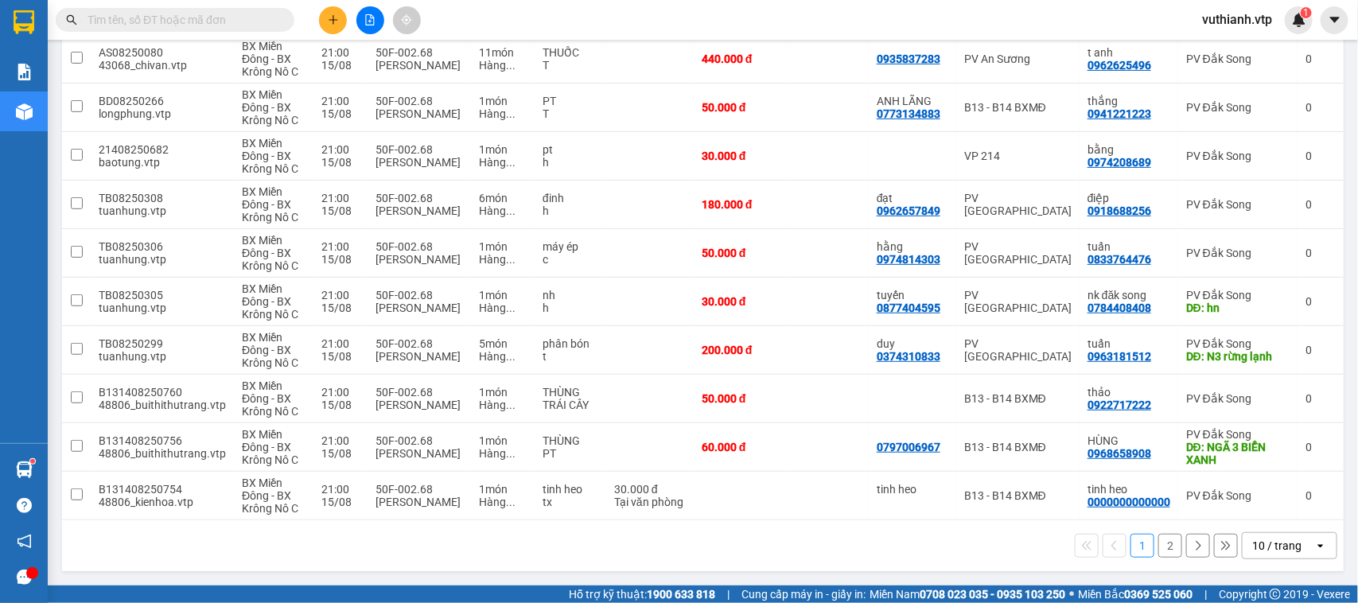
click at [1158, 545] on button "2" at bounding box center [1170, 546] width 24 height 24
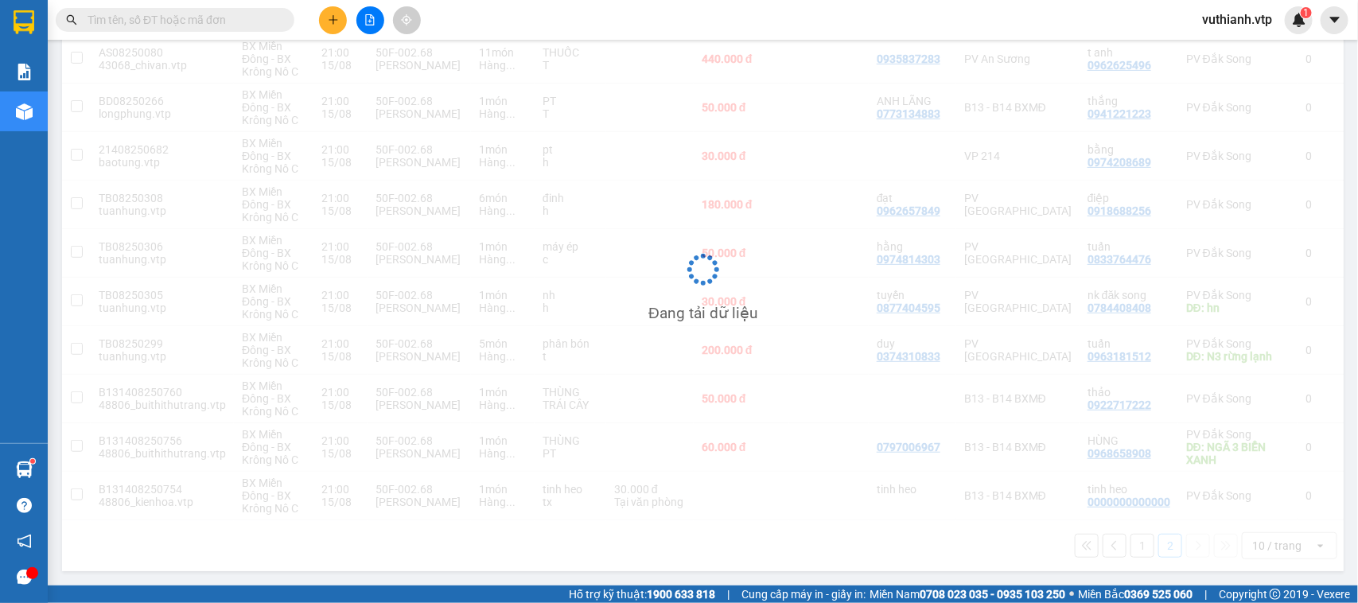
scroll to position [73, 0]
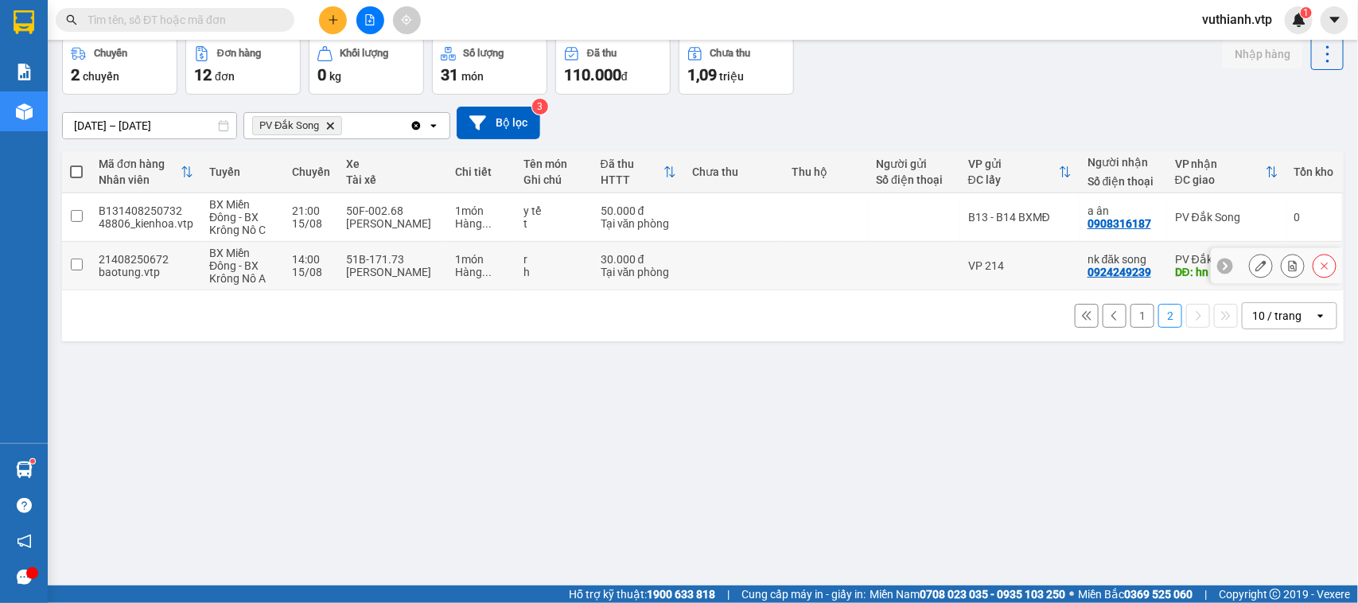
click at [73, 262] on input "checkbox" at bounding box center [77, 264] width 12 height 12
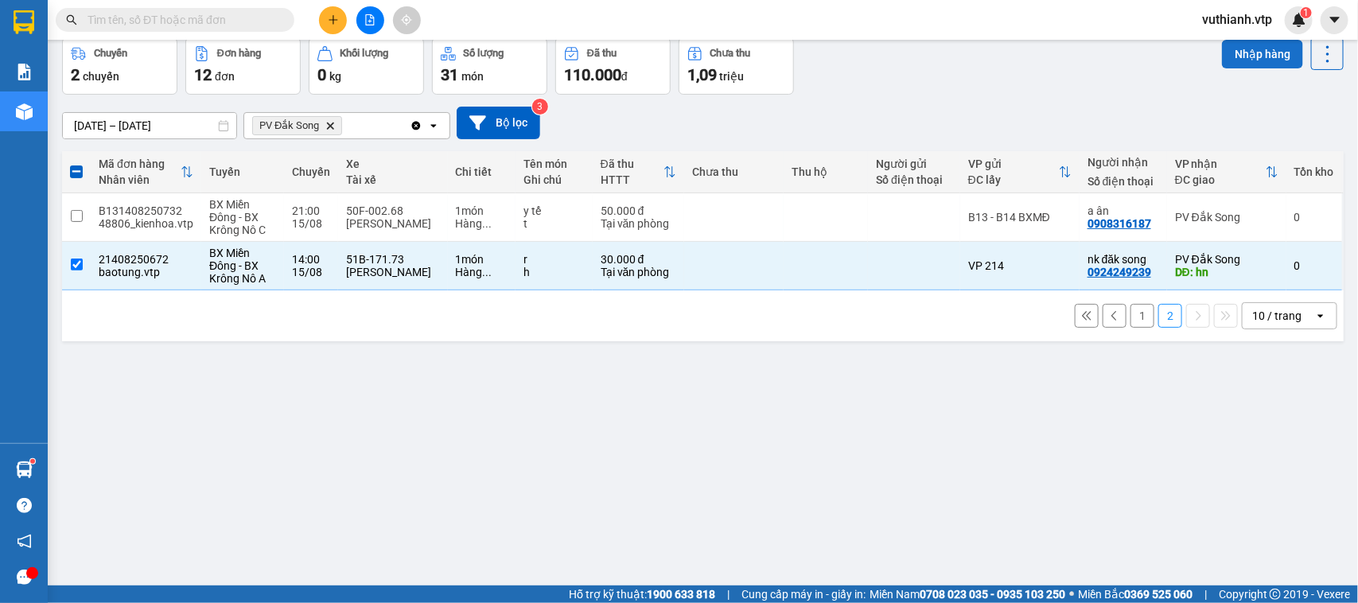
click at [1262, 52] on button "Nhập hàng" at bounding box center [1262, 54] width 81 height 29
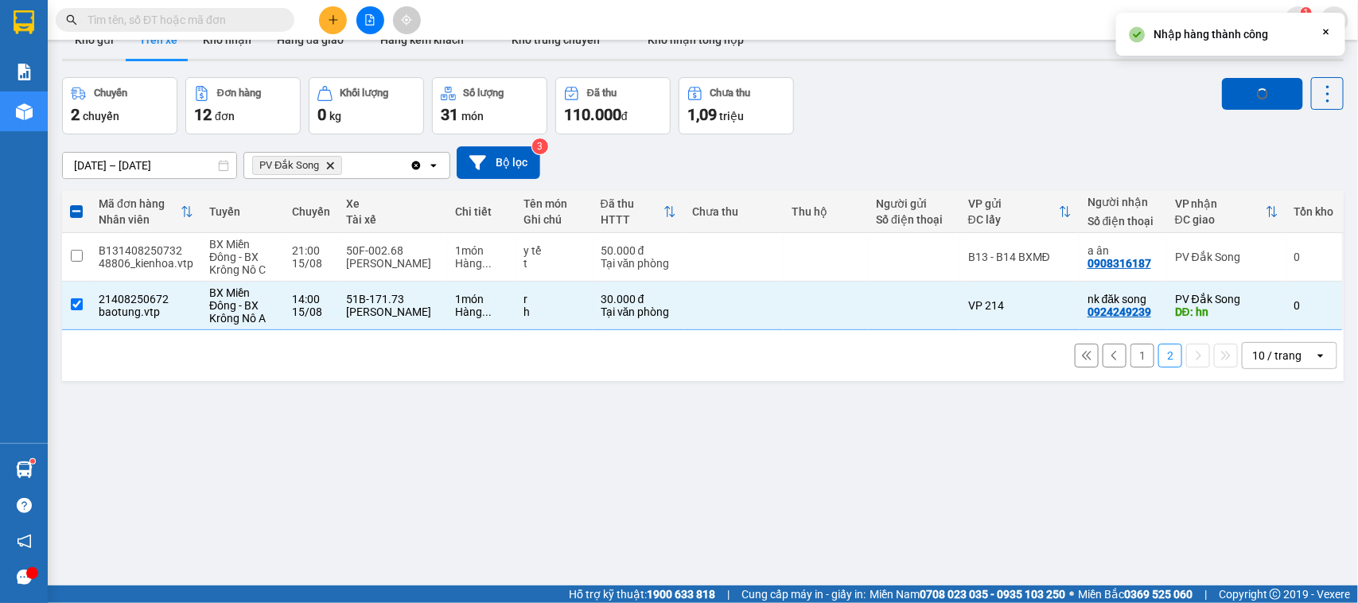
scroll to position [0, 0]
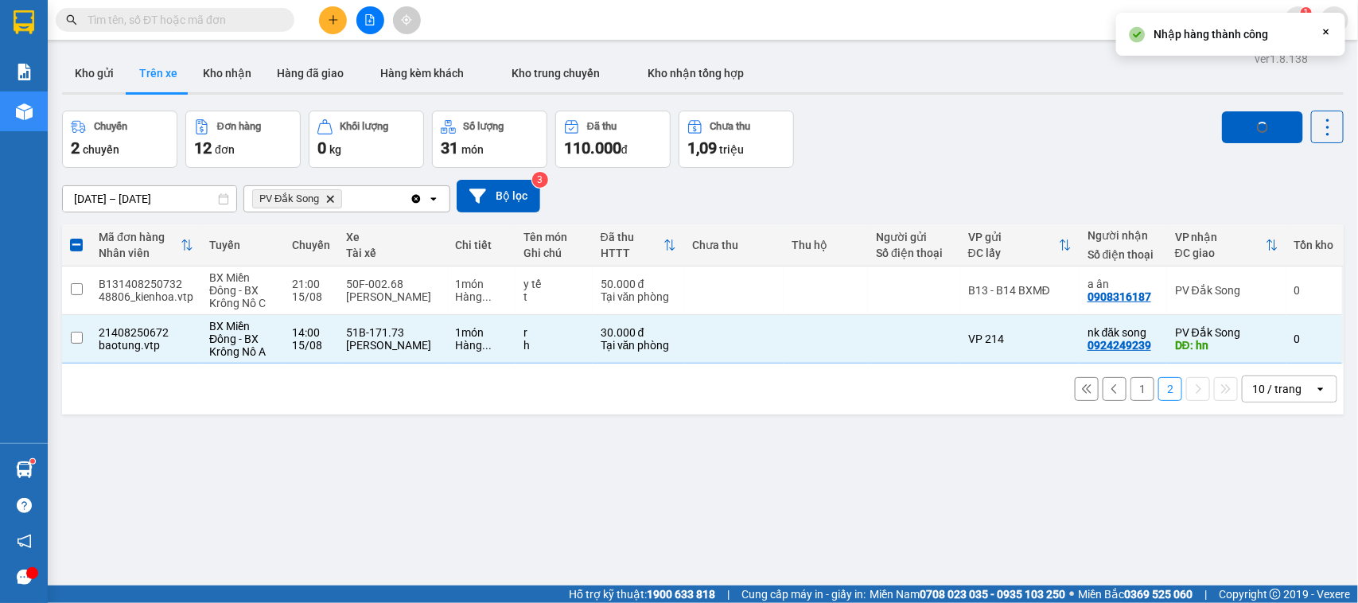
checkbox input "false"
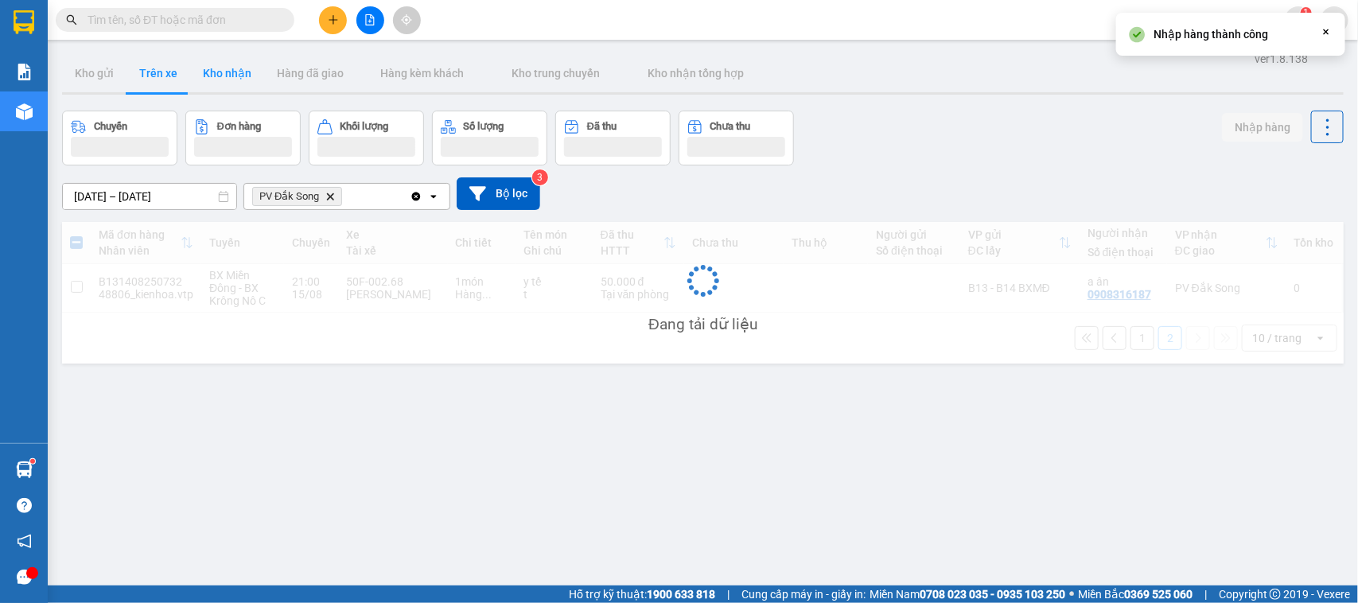
click at [227, 77] on button "Kho nhận" at bounding box center [227, 73] width 74 height 38
type input "[DATE] – [DATE]"
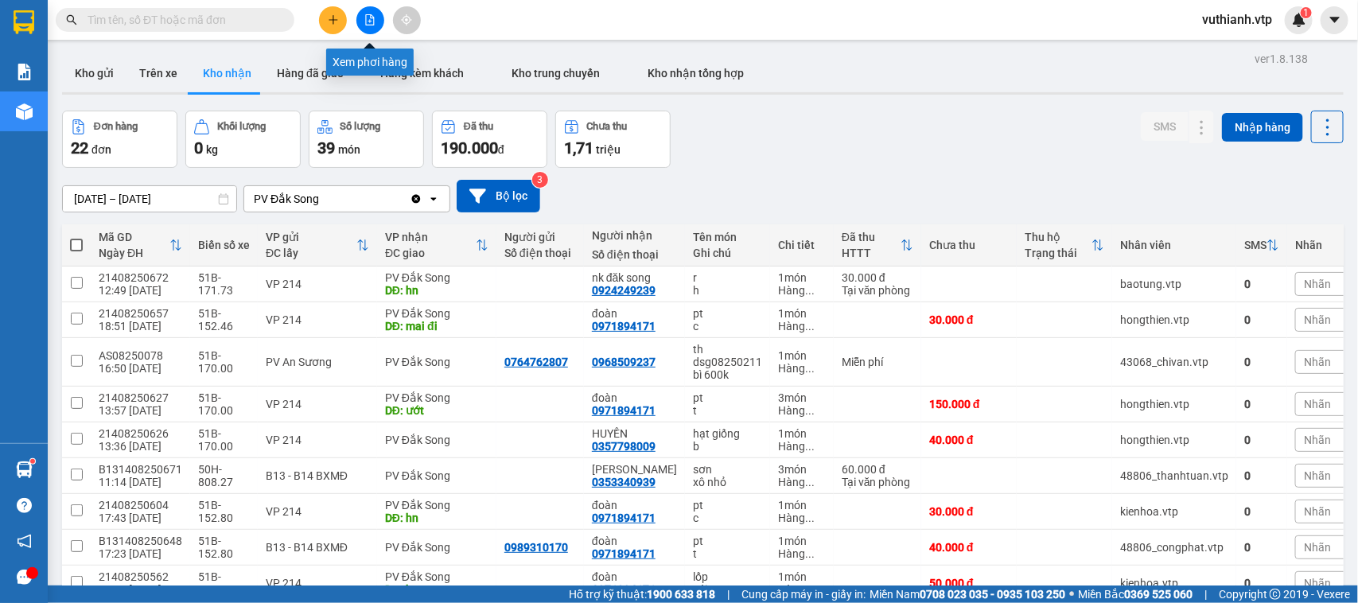
click at [370, 24] on icon "file-add" at bounding box center [369, 19] width 11 height 11
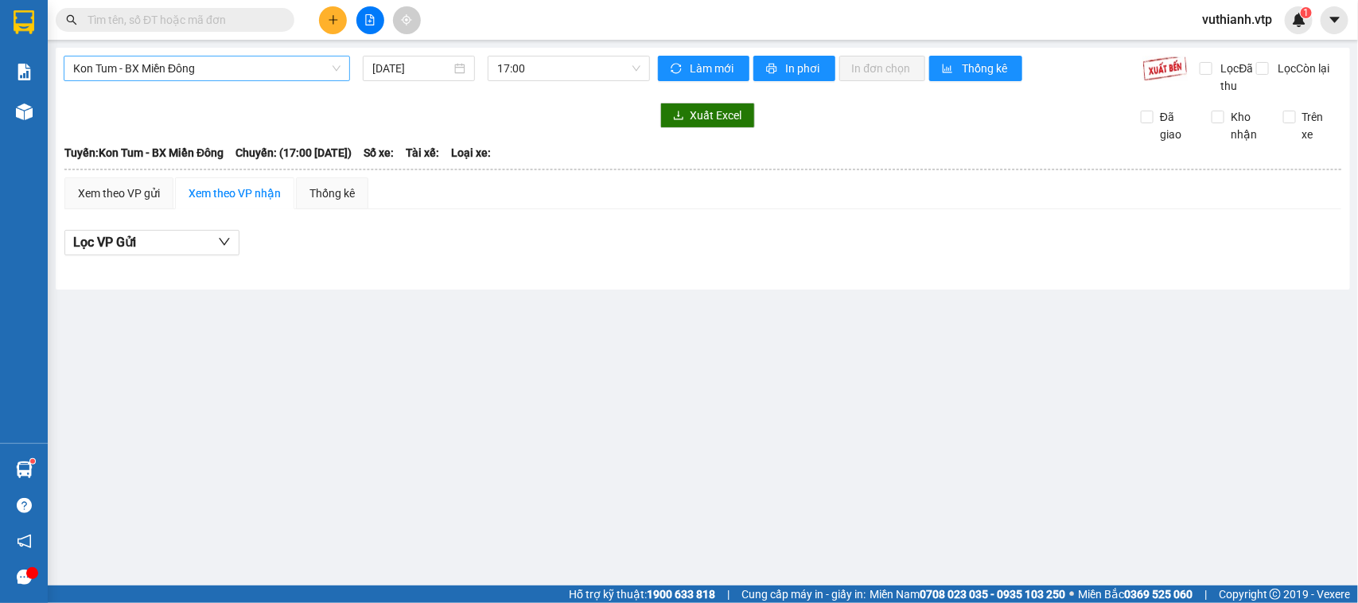
click at [310, 60] on span "Kon Tum - BX Miền Đông" at bounding box center [206, 68] width 267 height 24
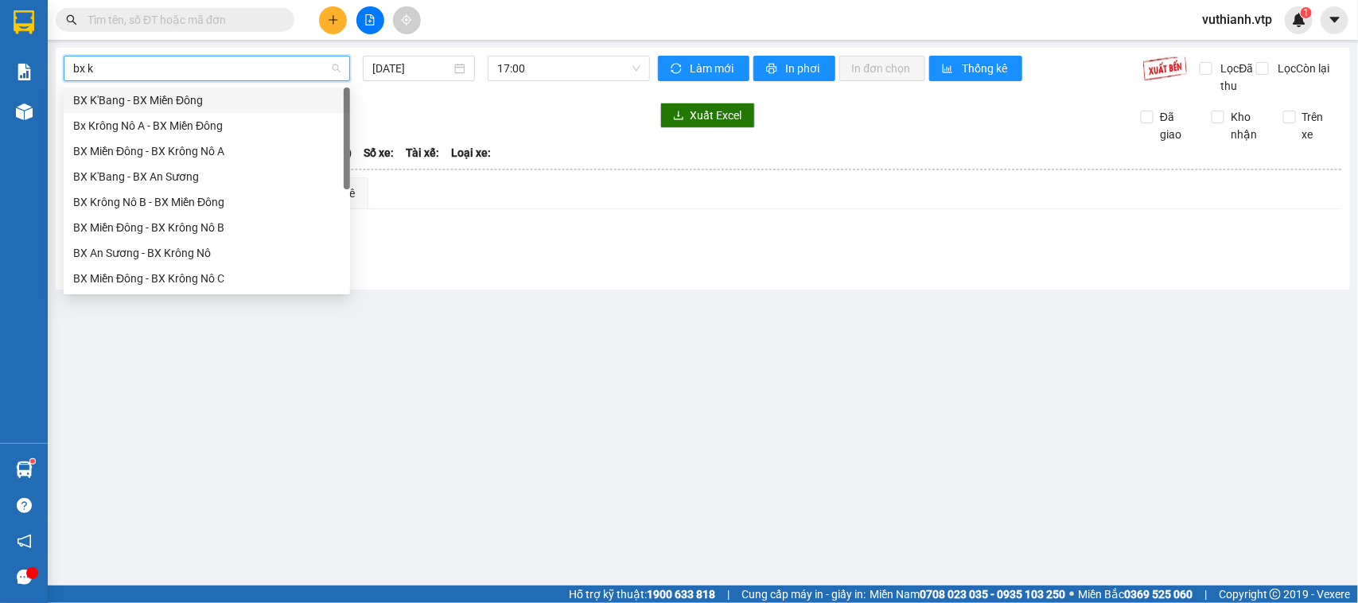
type input "bx kr"
click at [176, 106] on div "Bx Krông Nô A - BX Miền Đông" at bounding box center [206, 99] width 267 height 17
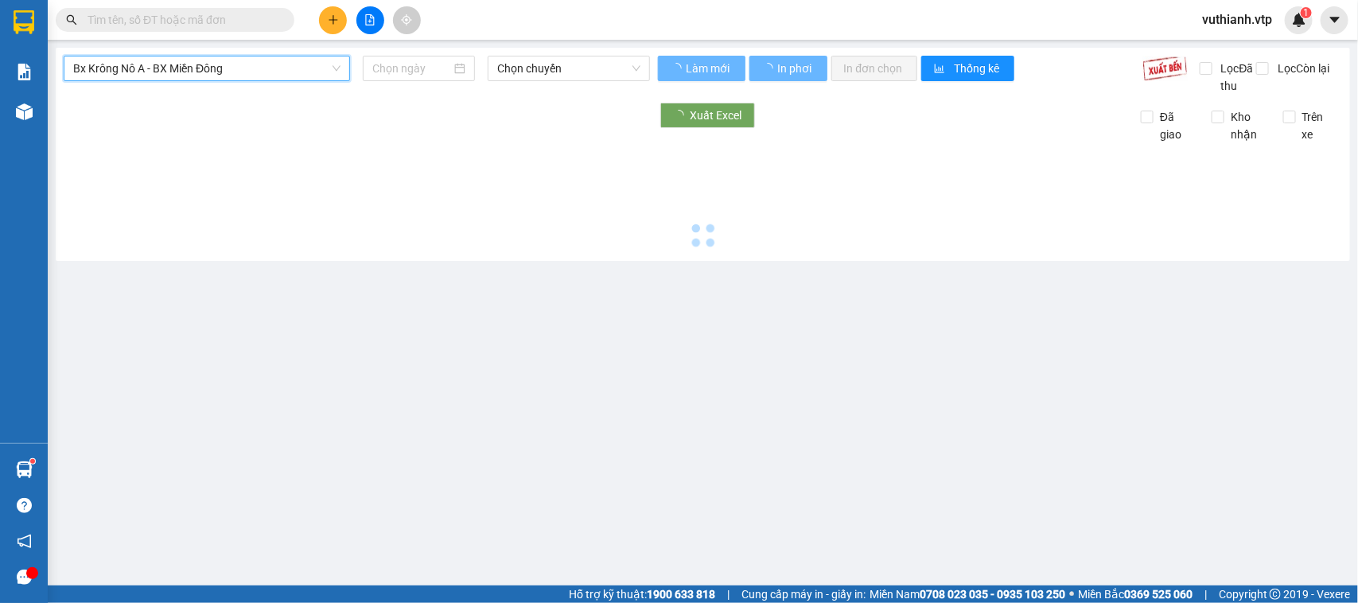
type input "[DATE]"
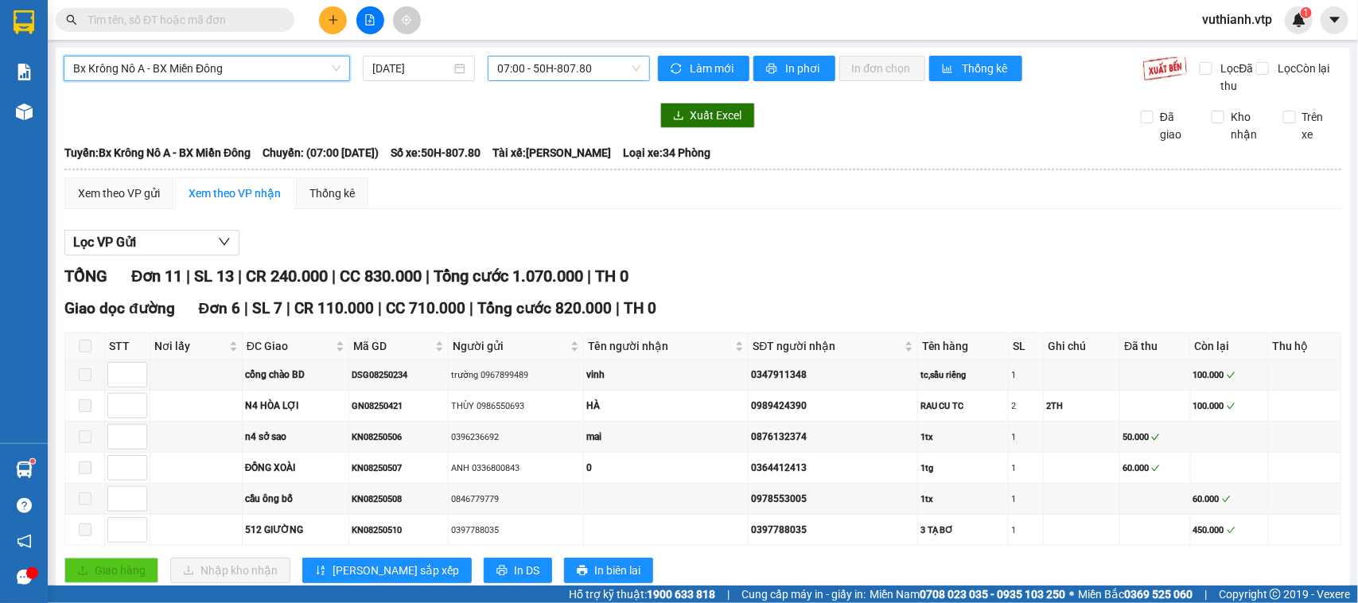
click at [538, 64] on span "07:00 - 50H-807.80" at bounding box center [568, 68] width 142 height 24
click at [538, 151] on div "20:00 - 50H-254.53" at bounding box center [554, 150] width 124 height 17
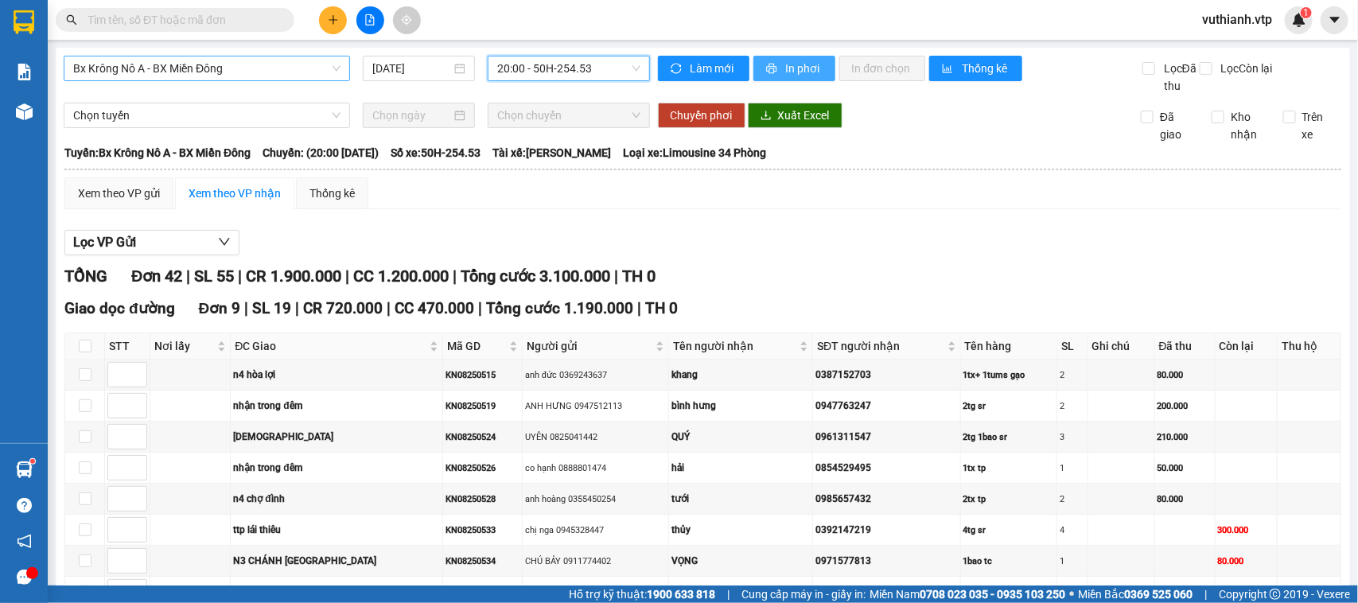
click at [791, 68] on span "In phơi" at bounding box center [804, 68] width 37 height 17
